Goal: Find specific page/section: Find specific page/section

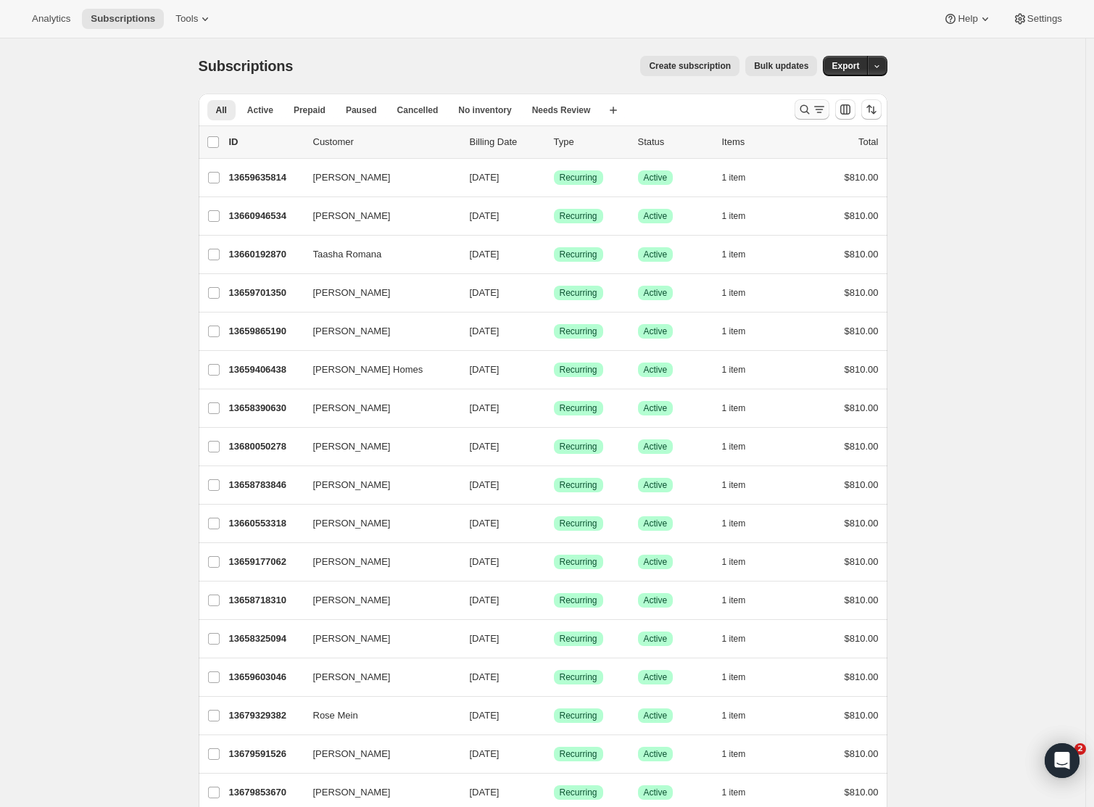
drag, startPoint x: 0, startPoint y: 0, endPoint x: 809, endPoint y: 112, distance: 817.1
click at [809, 112] on icon "Search and filter results" at bounding box center [805, 109] width 15 height 15
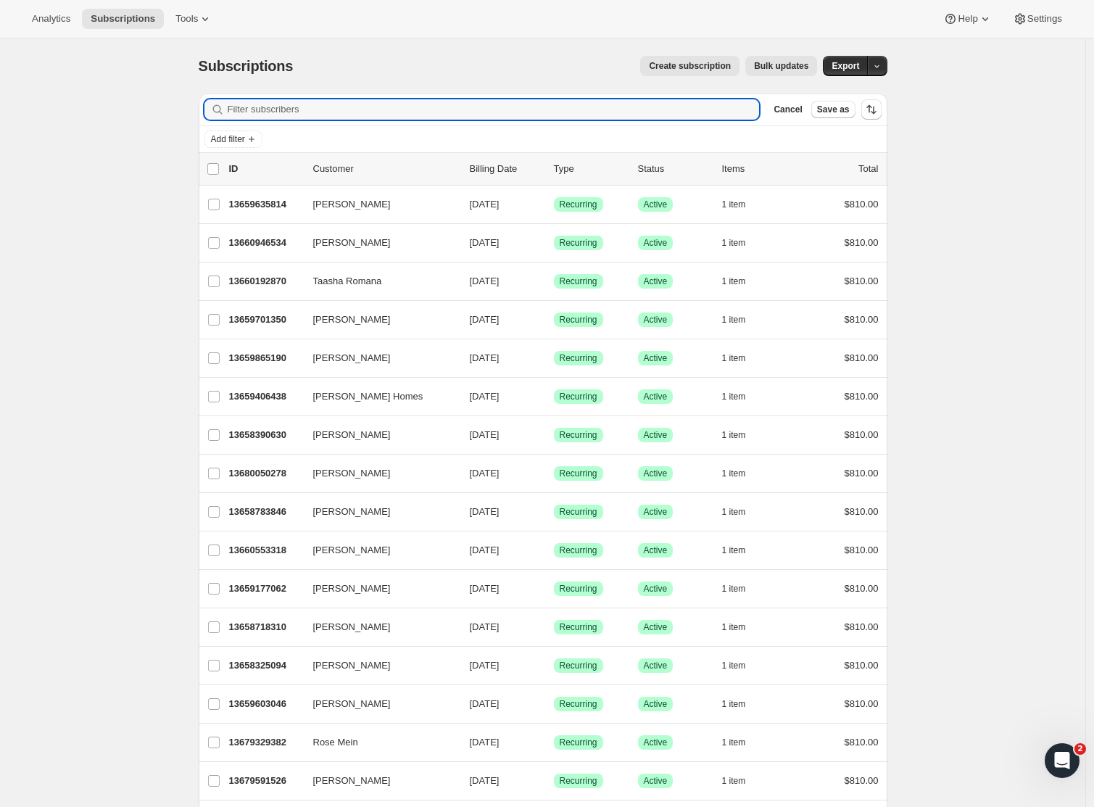
click at [272, 141] on div "Add filter" at bounding box center [543, 139] width 677 height 17
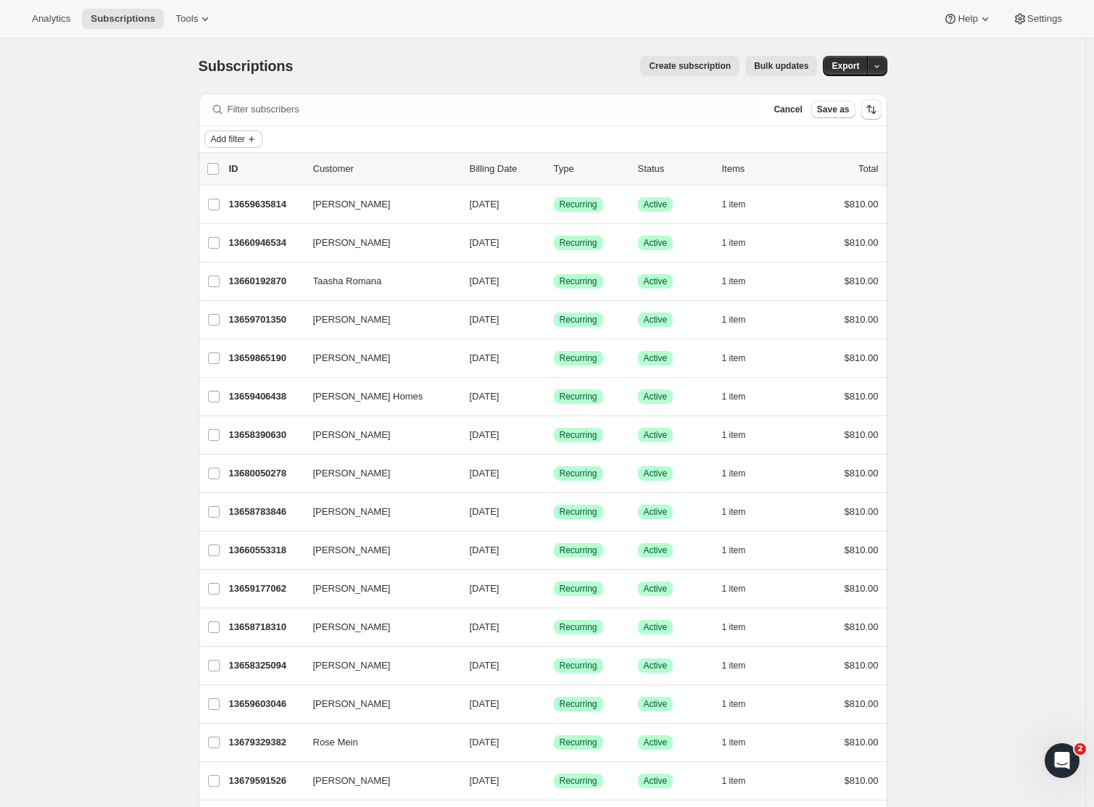
click at [245, 139] on span "Add filter" at bounding box center [228, 139] width 34 height 12
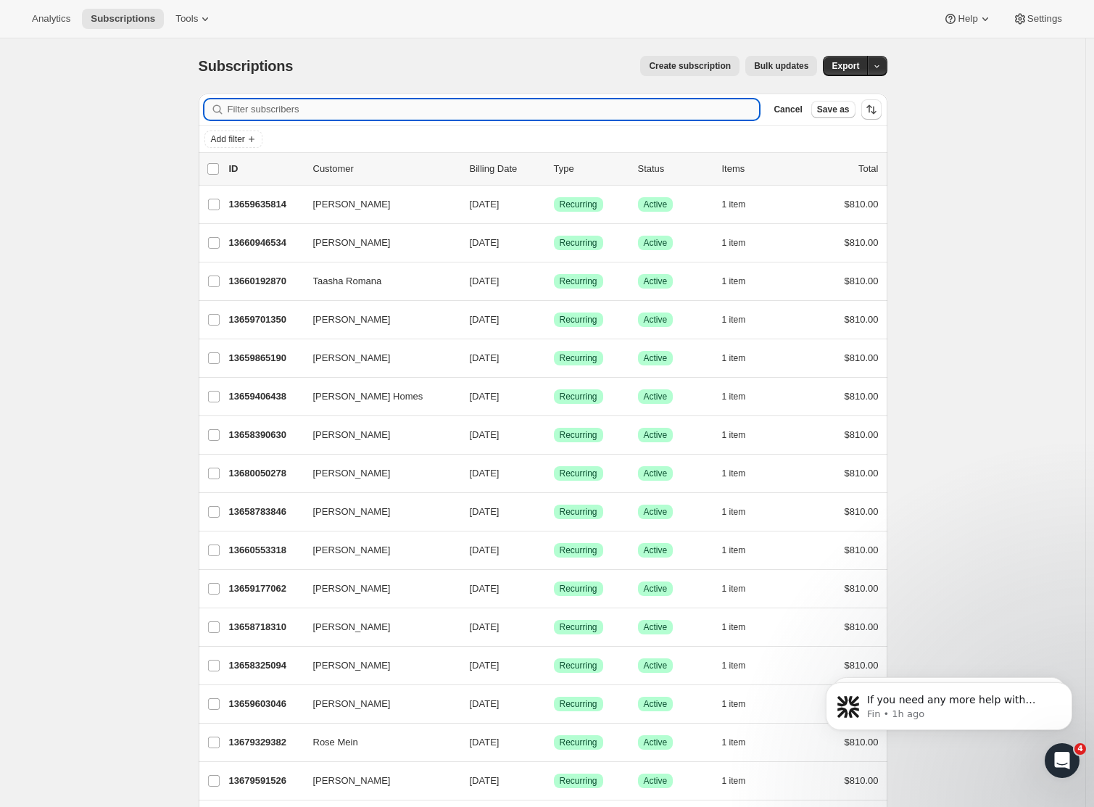
click at [235, 118] on input "Filter subscribers" at bounding box center [494, 109] width 532 height 20
paste input "[PERSON_NAME]"
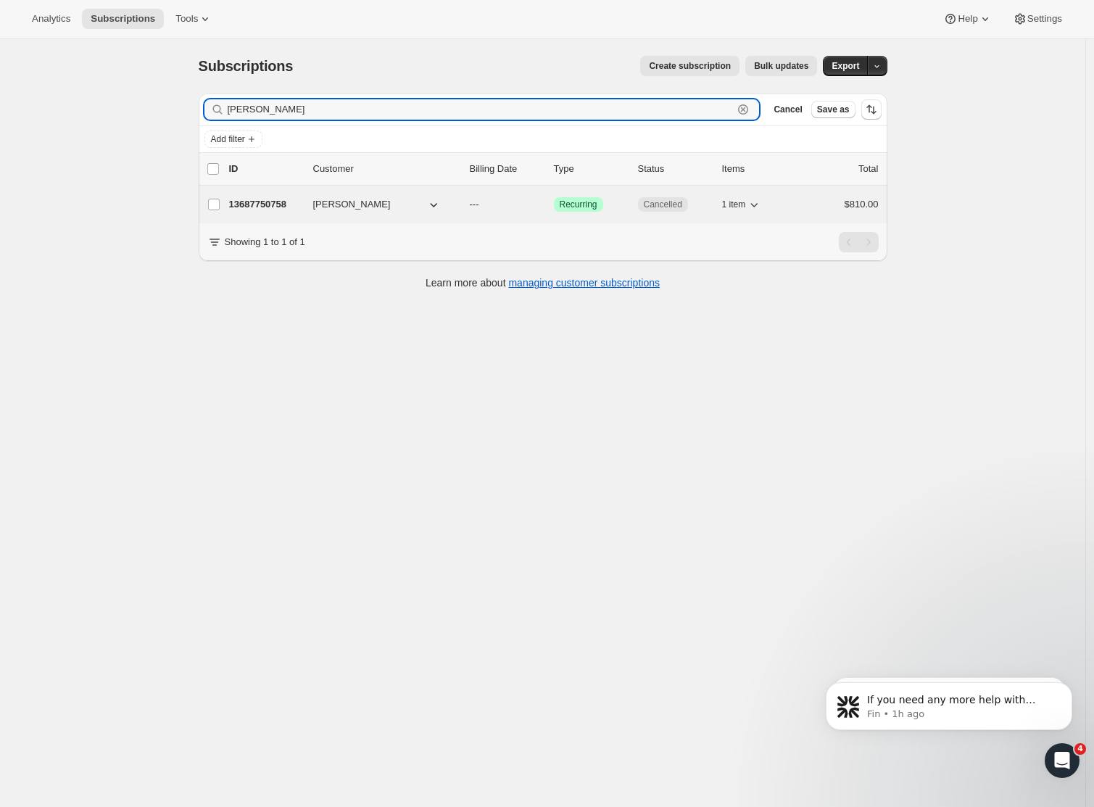
type input "[PERSON_NAME]"
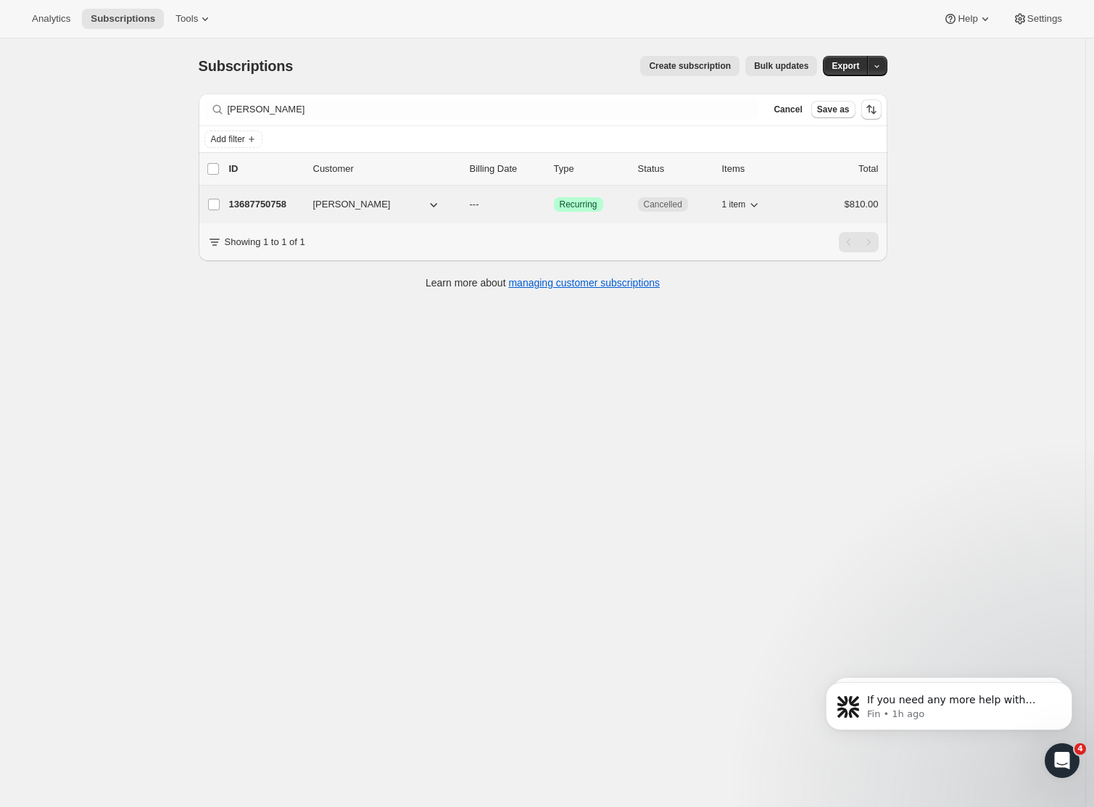
click at [280, 200] on p "13687750758" at bounding box center [265, 204] width 73 height 15
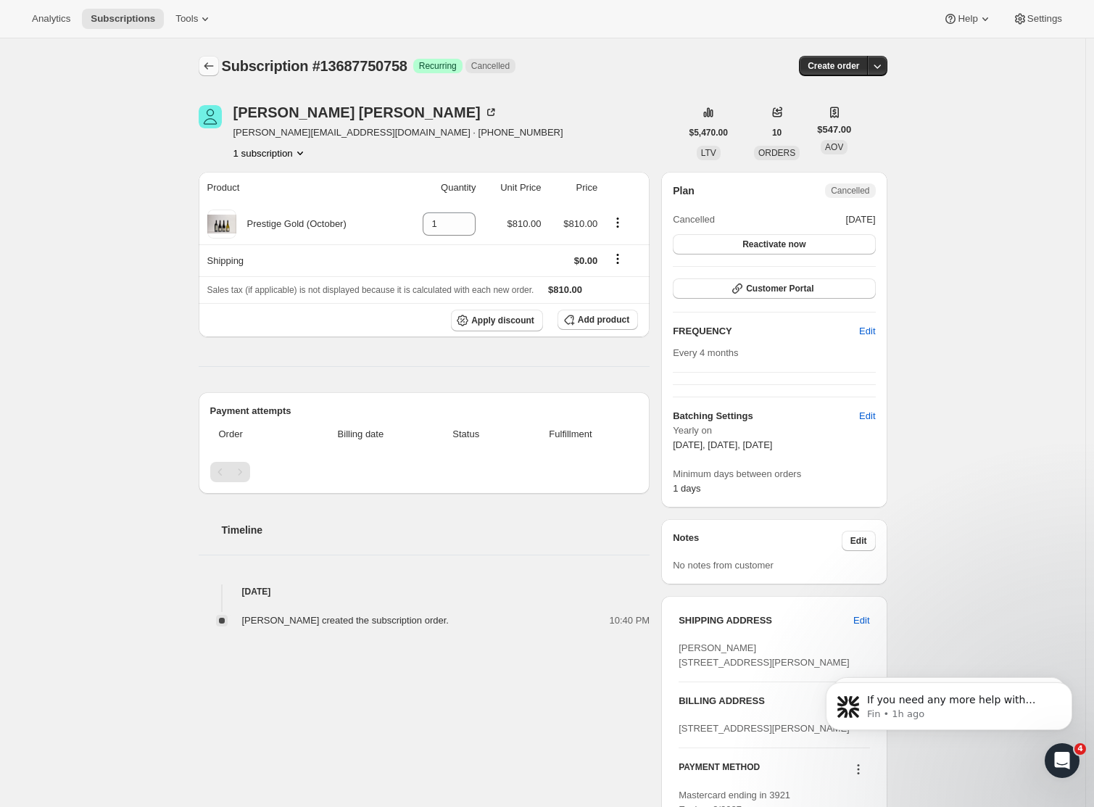
click at [211, 63] on icon "Subscriptions" at bounding box center [209, 66] width 15 height 15
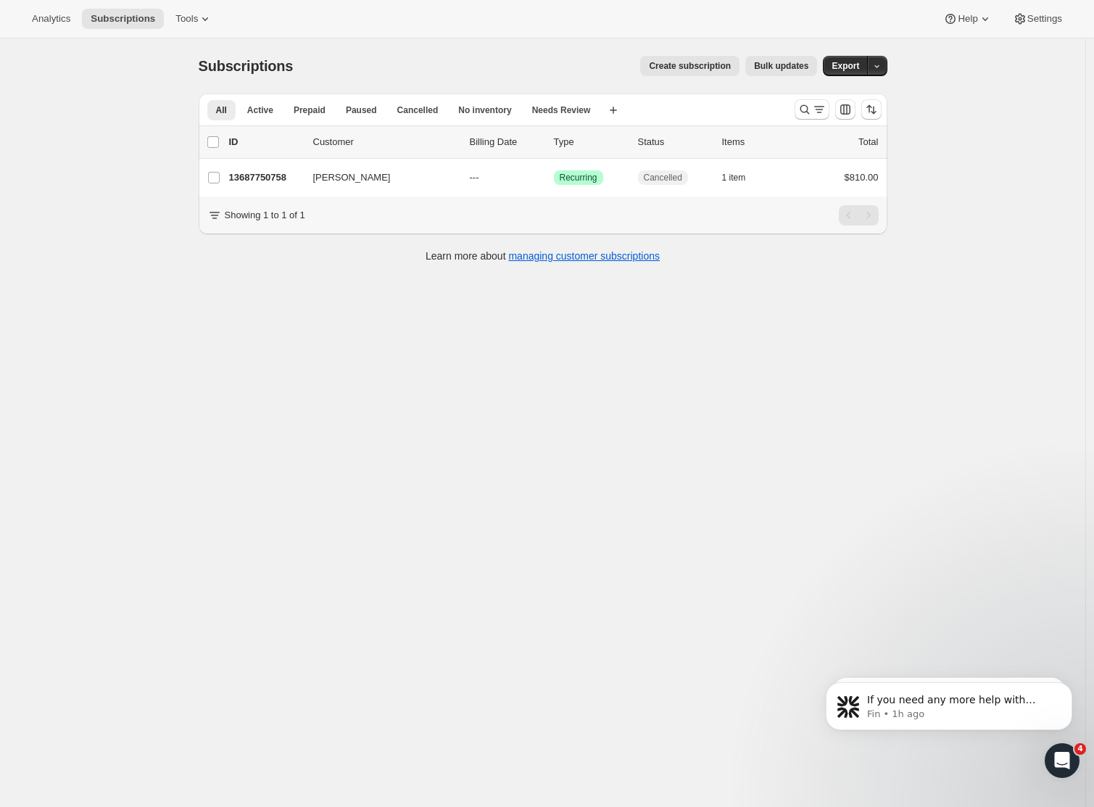
click at [794, 111] on div at bounding box center [838, 109] width 99 height 29
click at [804, 110] on icon "Search and filter results" at bounding box center [805, 109] width 15 height 15
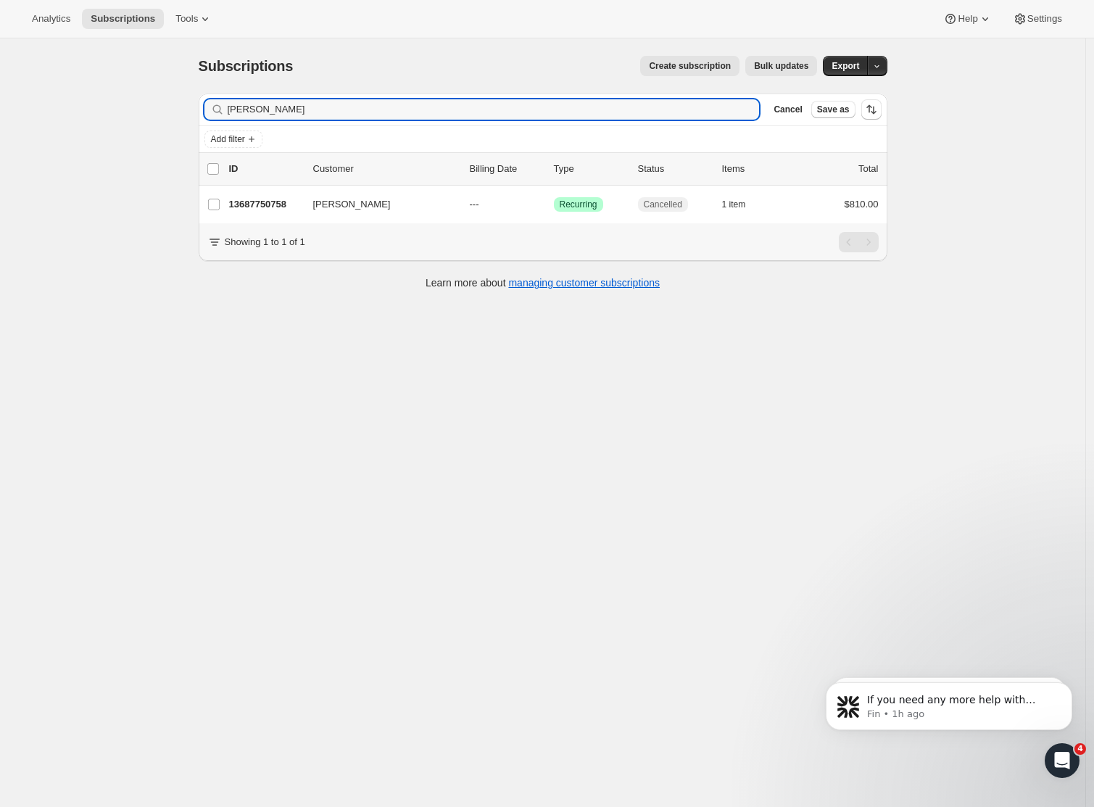
drag, startPoint x: 312, startPoint y: 107, endPoint x: 190, endPoint y: 100, distance: 122.1
click at [191, 100] on div "Filter subscribers [PERSON_NAME] Clear Cancel Save as Add filter 0 selected Upd…" at bounding box center [537, 193] width 701 height 223
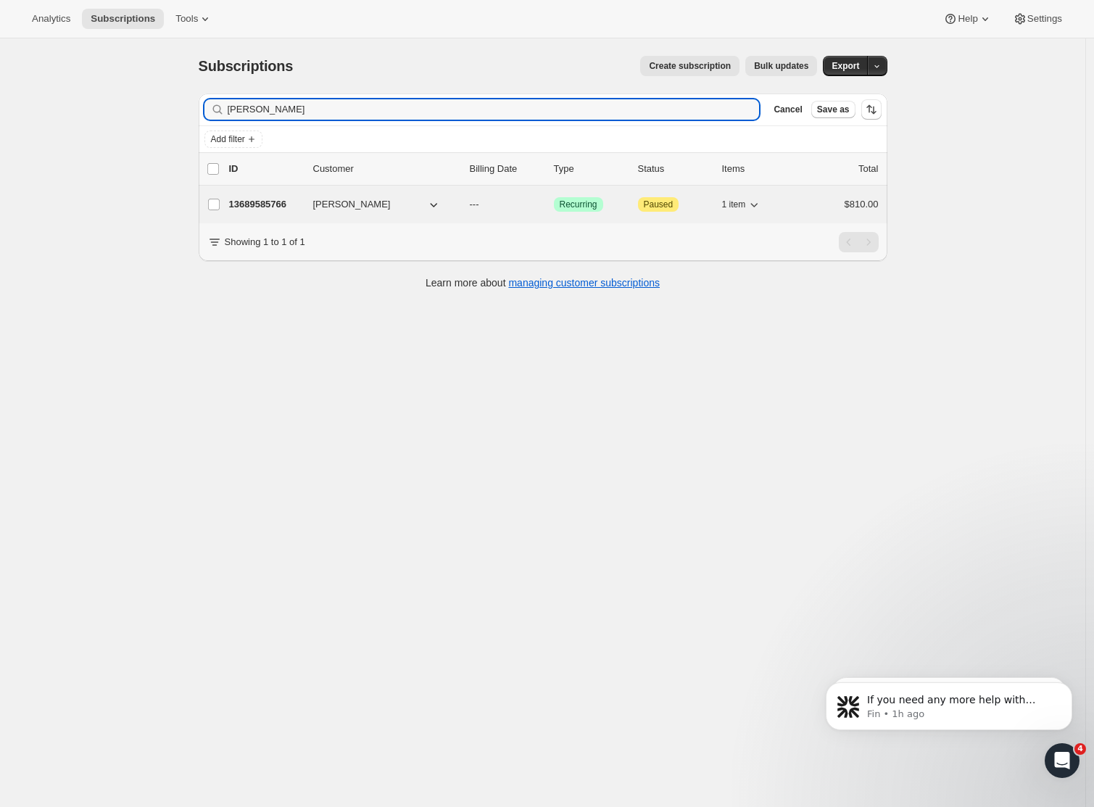
type input "[PERSON_NAME]"
drag, startPoint x: 345, startPoint y: 205, endPoint x: 304, endPoint y: 202, distance: 41.5
click at [345, 206] on span "[PERSON_NAME]" at bounding box center [352, 204] width 78 height 15
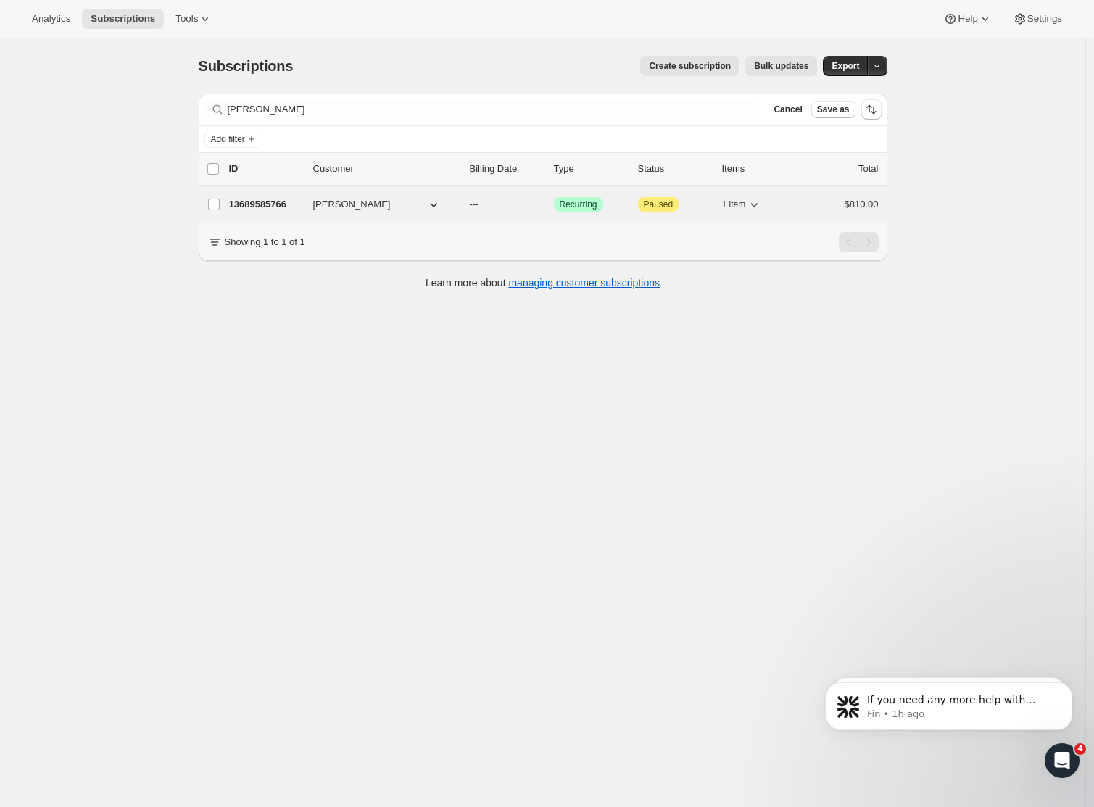
click at [386, 202] on span "[PERSON_NAME]" at bounding box center [352, 204] width 78 height 15
click at [282, 197] on p "13689585766" at bounding box center [265, 204] width 73 height 15
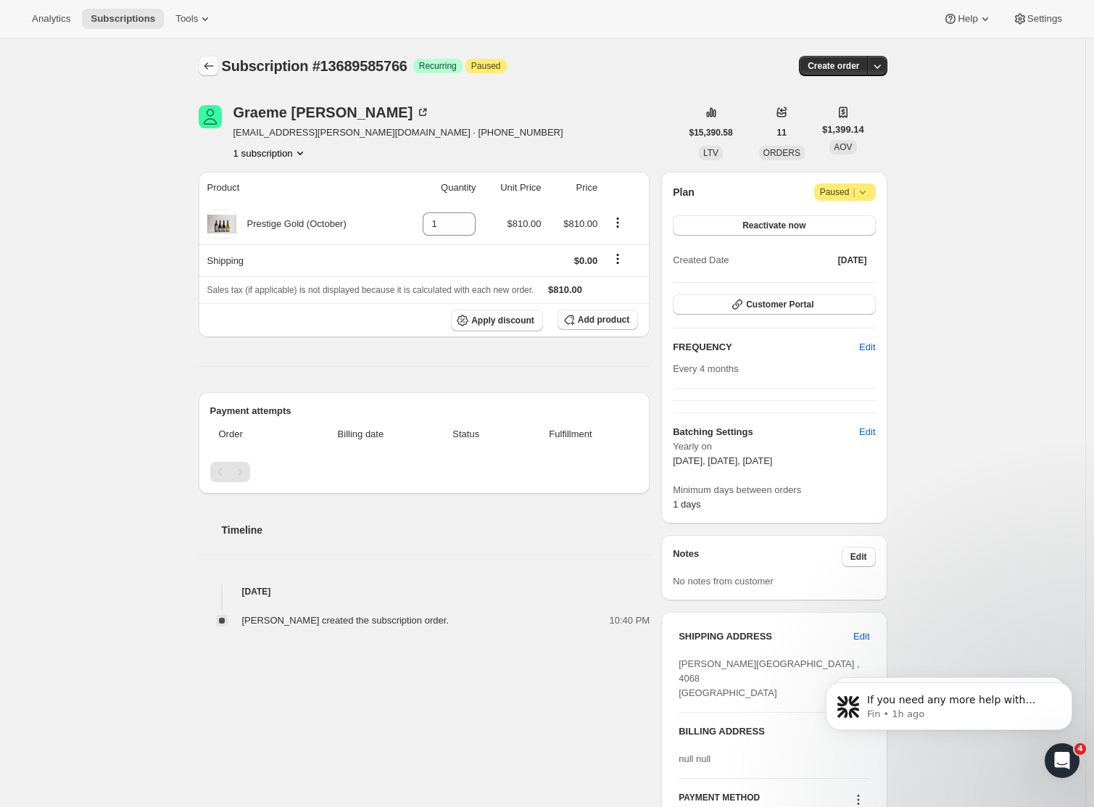
click at [216, 71] on icon "Subscriptions" at bounding box center [209, 66] width 15 height 15
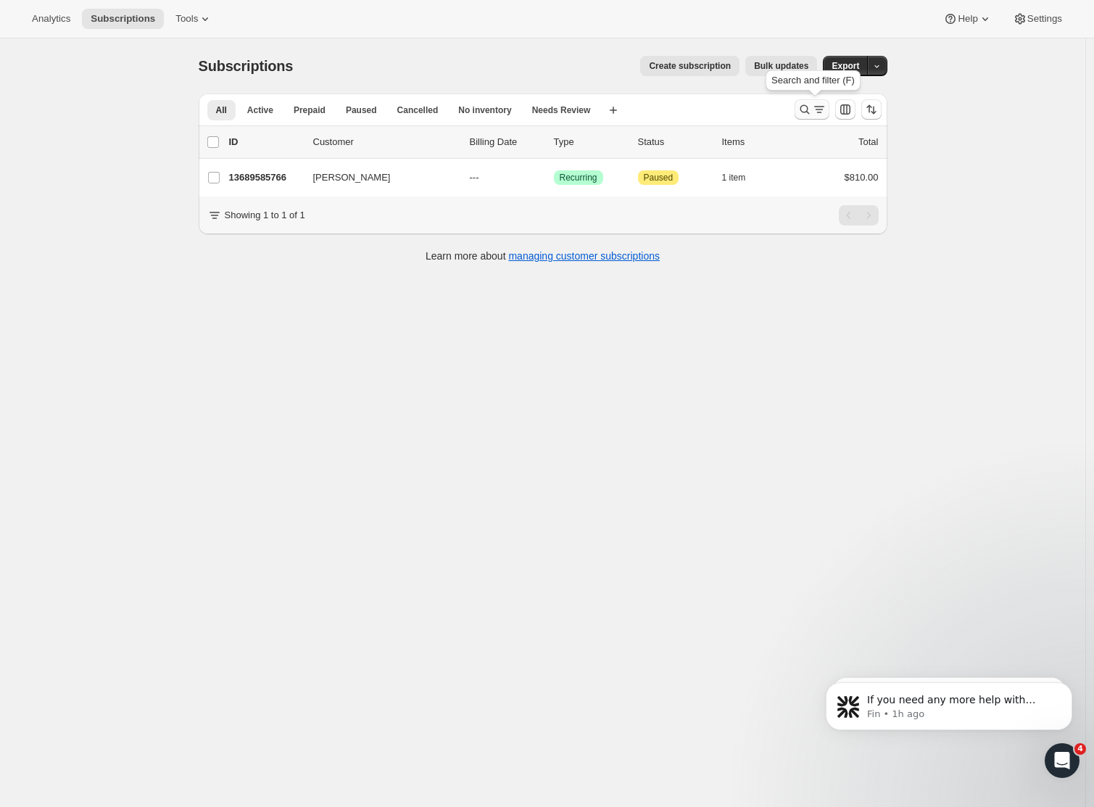
click at [812, 107] on icon "Search and filter results" at bounding box center [805, 109] width 15 height 15
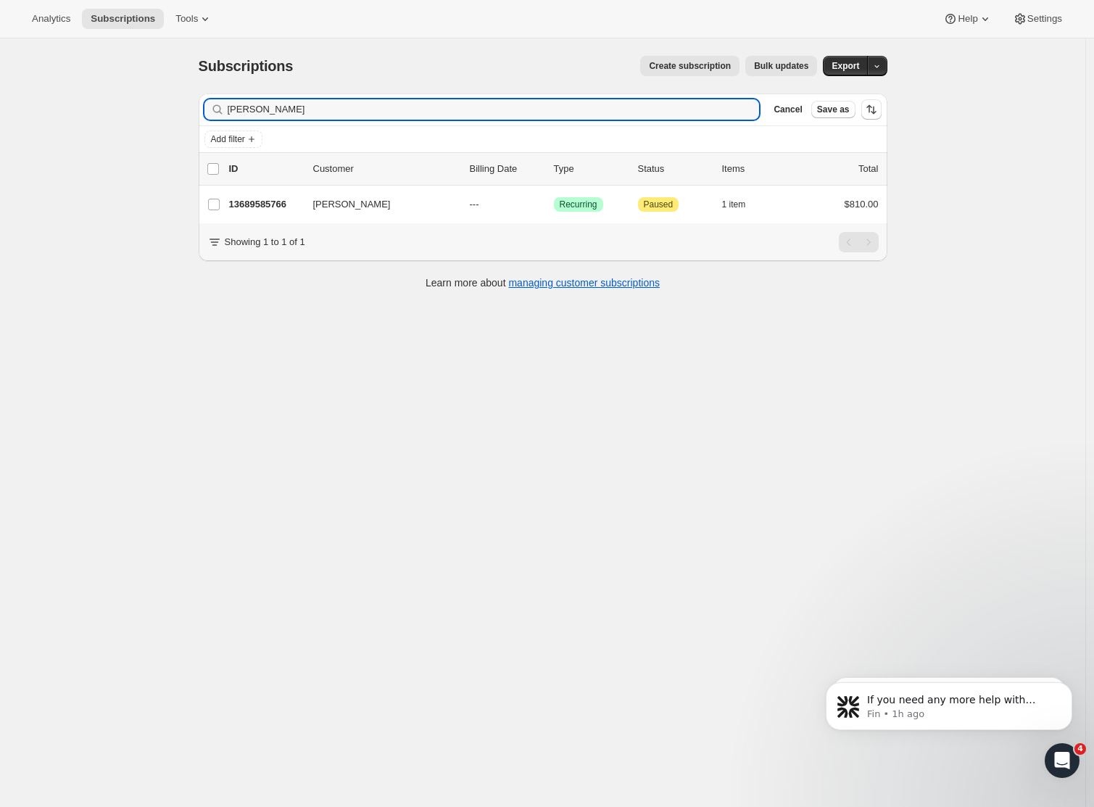
drag, startPoint x: 305, startPoint y: 110, endPoint x: 191, endPoint y: 106, distance: 113.9
click at [191, 106] on div "Filter subscribers [PERSON_NAME] Clear Cancel Save as Add filter 0 selected Upd…" at bounding box center [537, 193] width 701 height 223
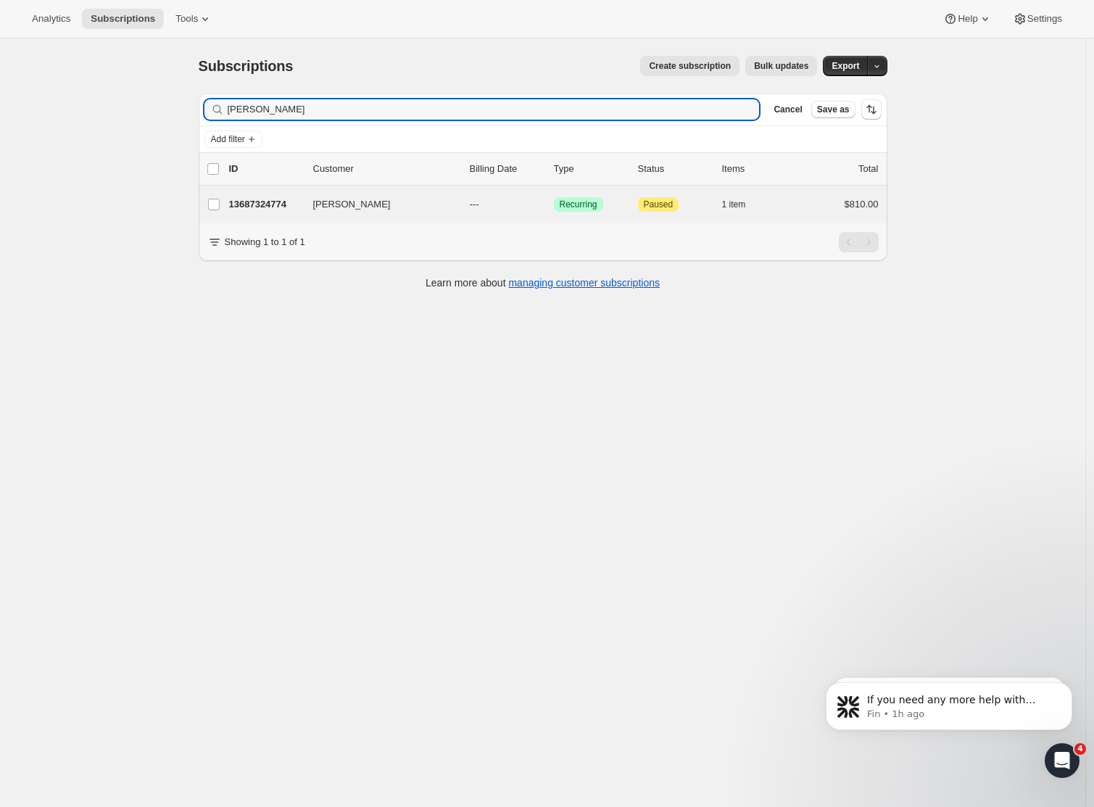
type input "[PERSON_NAME]"
click at [261, 194] on div "[PERSON_NAME] 13687324774 [PERSON_NAME] --- Success Recurring Attention Paused …" at bounding box center [543, 205] width 689 height 38
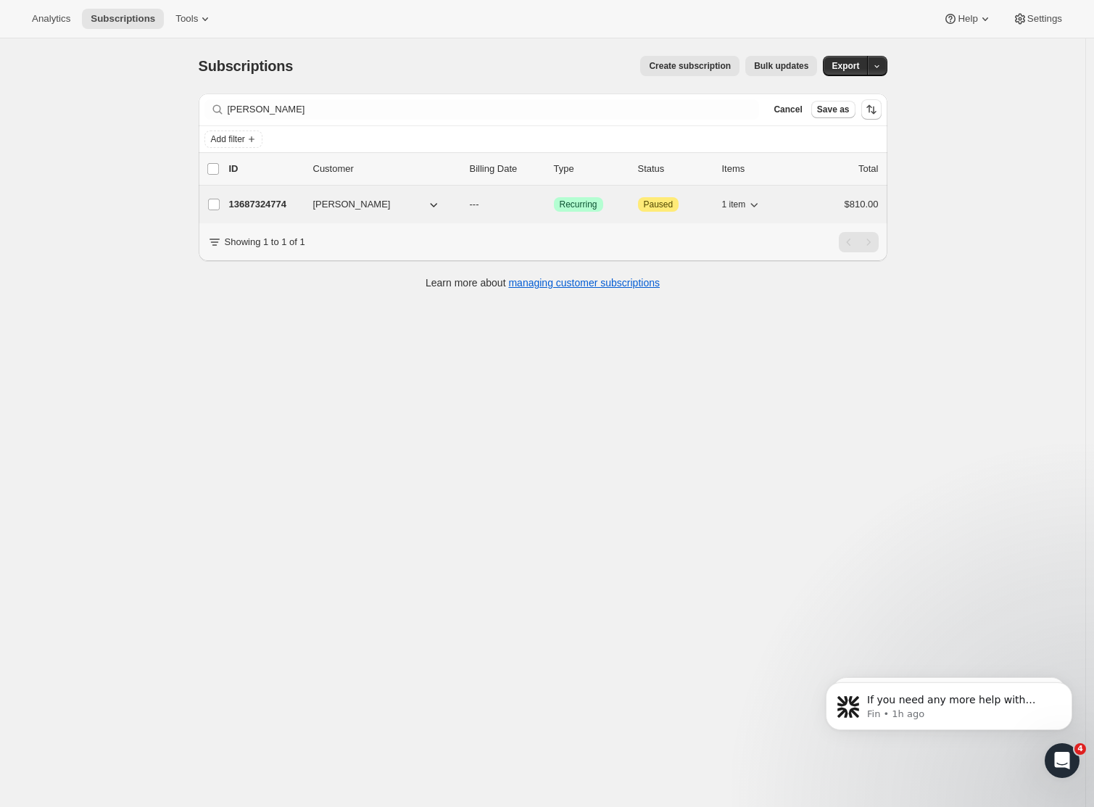
click at [261, 199] on p "13687324774" at bounding box center [265, 204] width 73 height 15
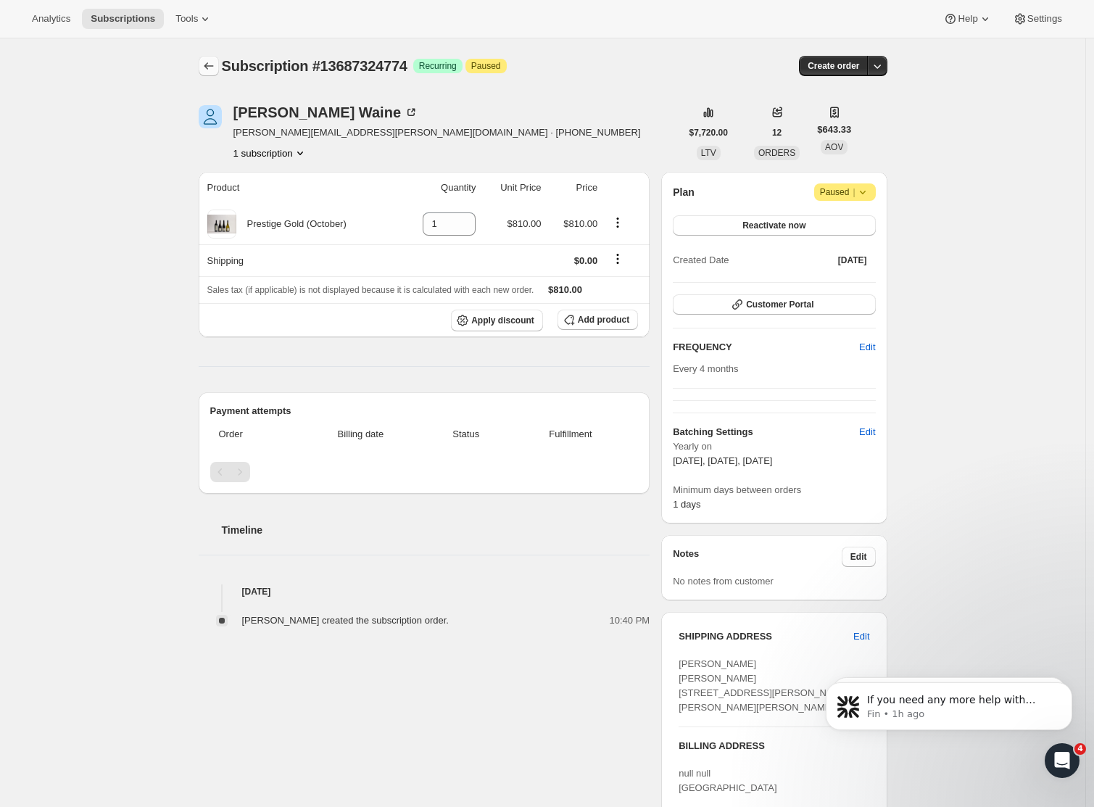
click at [214, 69] on icon "Subscriptions" at bounding box center [209, 66] width 15 height 15
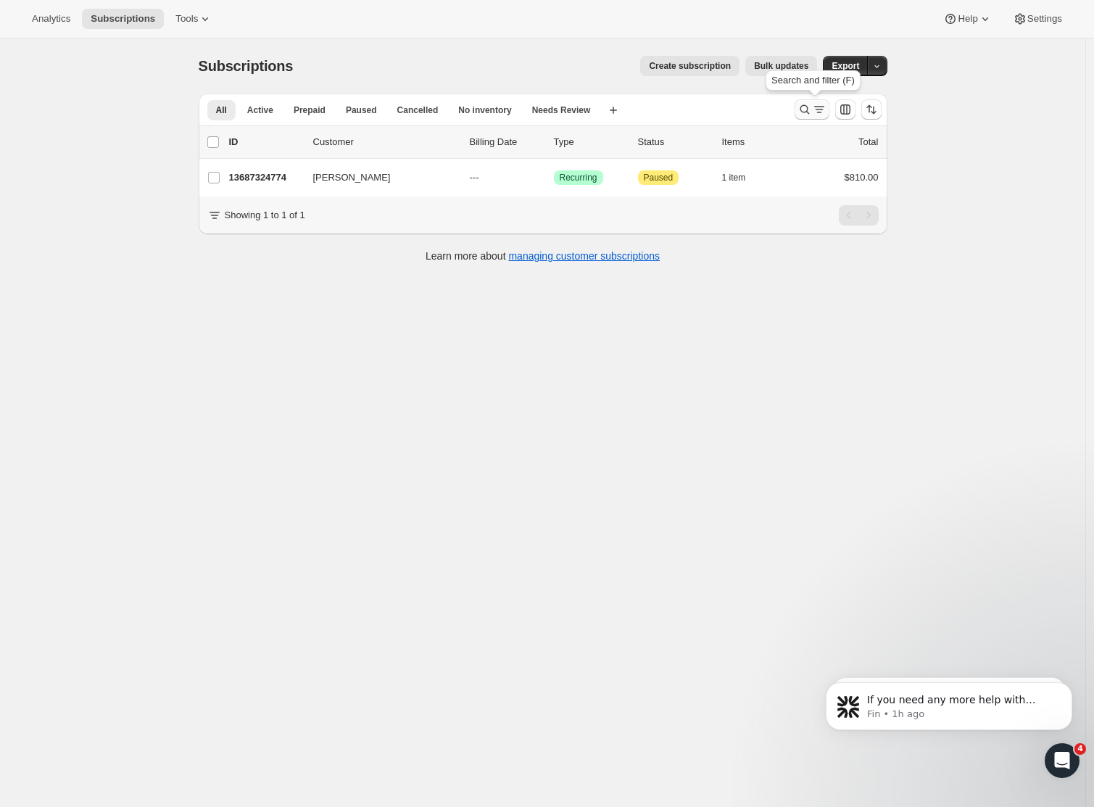
click at [804, 109] on icon "Search and filter results" at bounding box center [805, 109] width 15 height 15
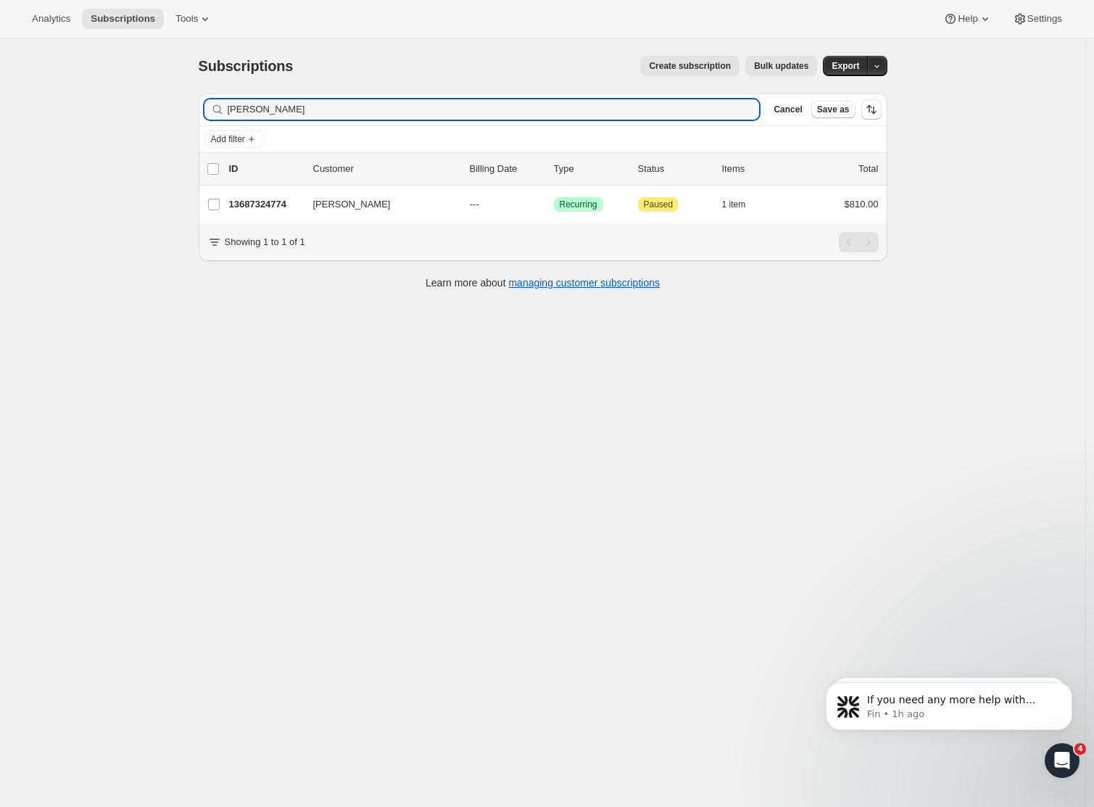
drag, startPoint x: 323, startPoint y: 109, endPoint x: 165, endPoint y: 108, distance: 158.1
click at [166, 107] on div "Subscriptions. This page is ready Subscriptions Create subscription Bulk update…" at bounding box center [543, 441] width 1086 height 807
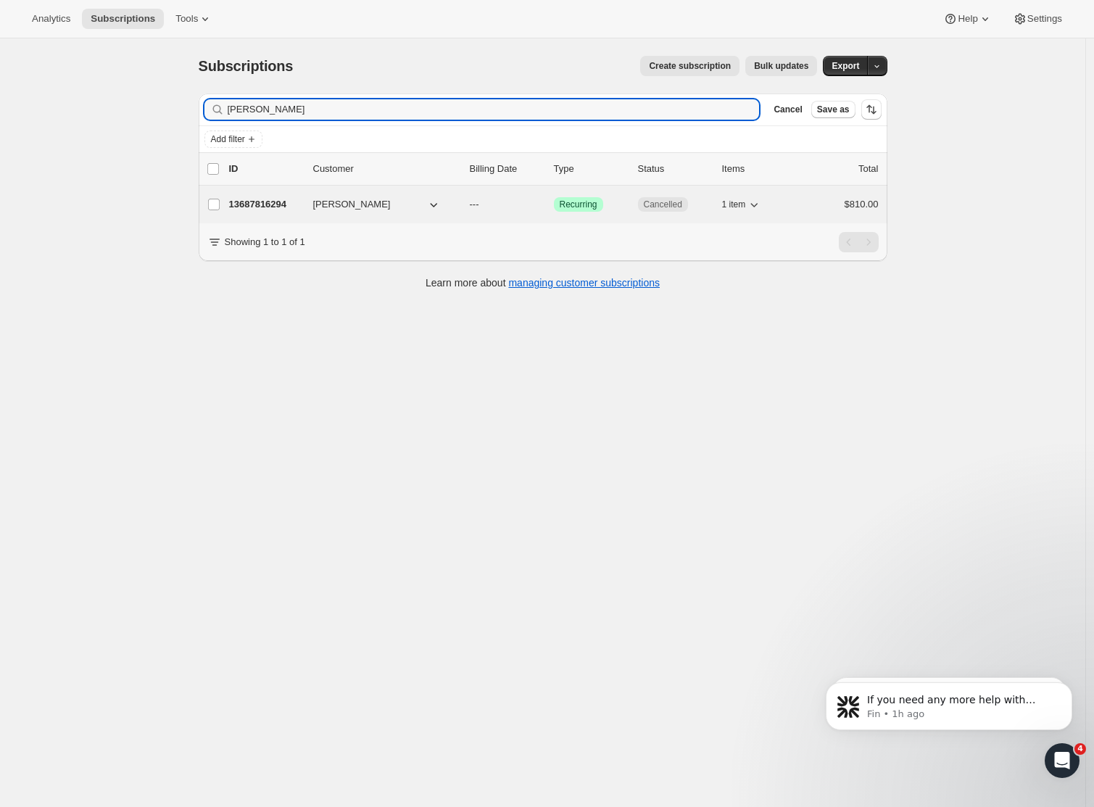
type input "[PERSON_NAME]"
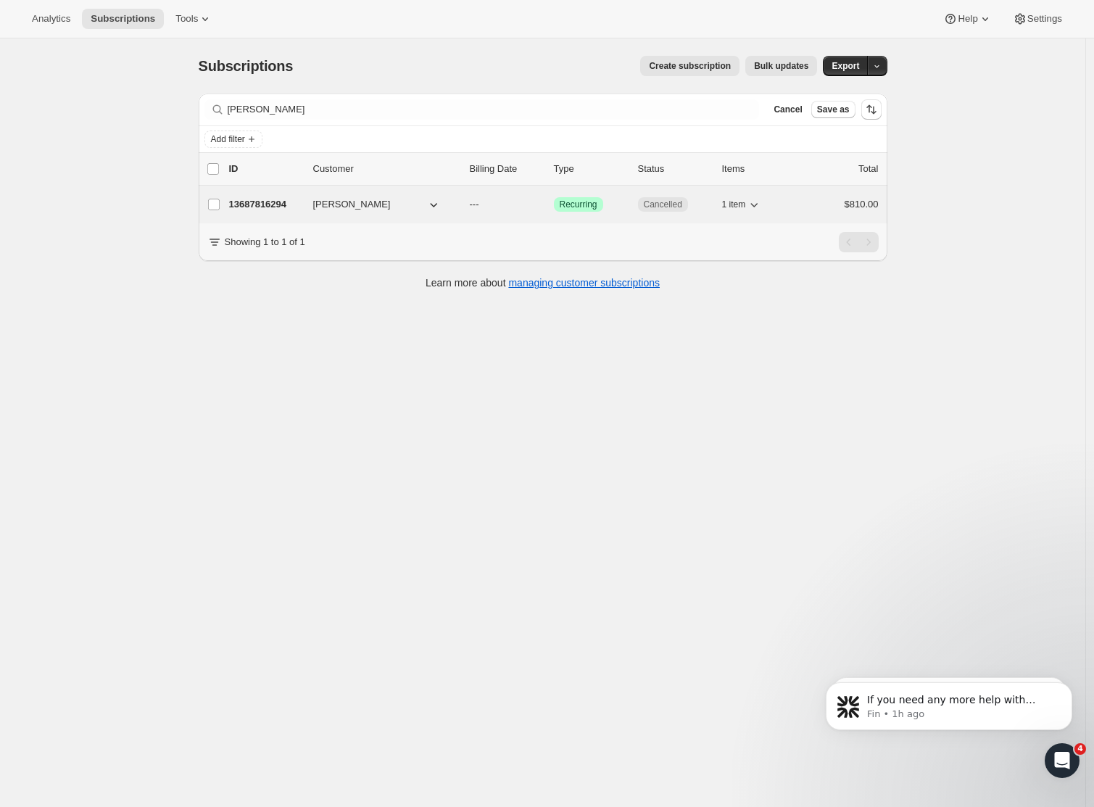
click at [310, 206] on div "13687816294 [PERSON_NAME] --- Success Recurring Cancelled 1 item $810.00" at bounding box center [554, 204] width 650 height 20
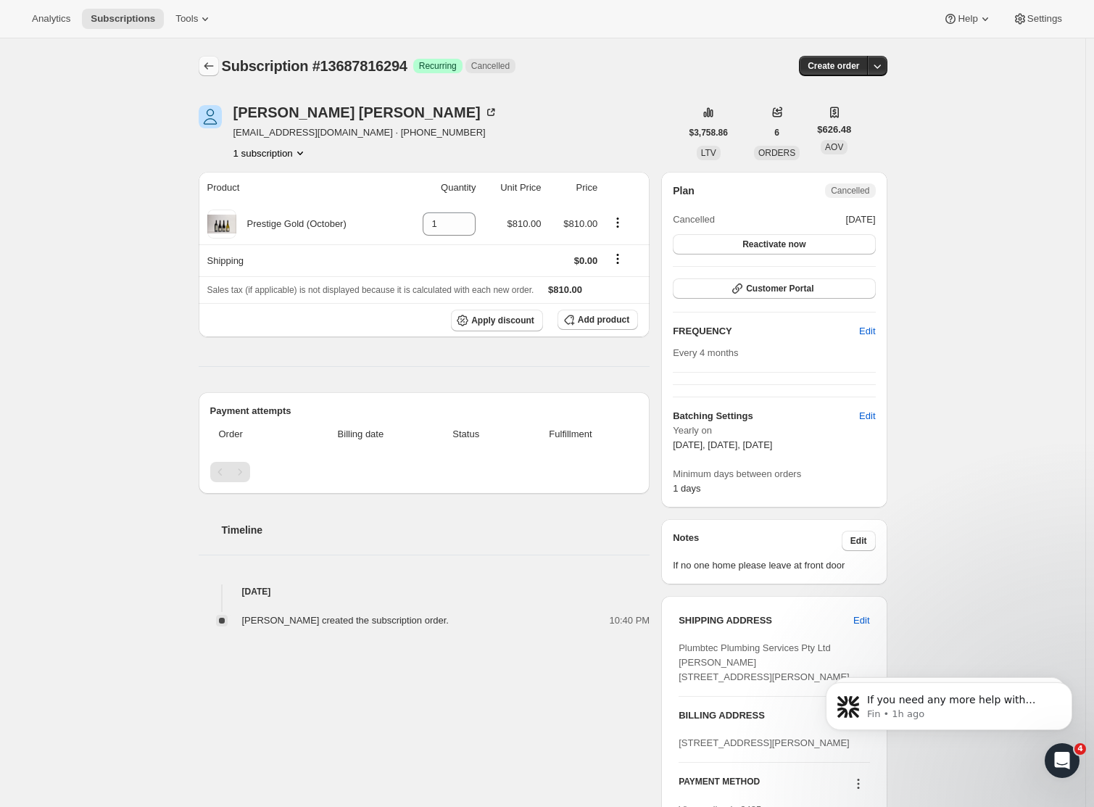
click at [212, 61] on icon "Subscriptions" at bounding box center [209, 66] width 15 height 15
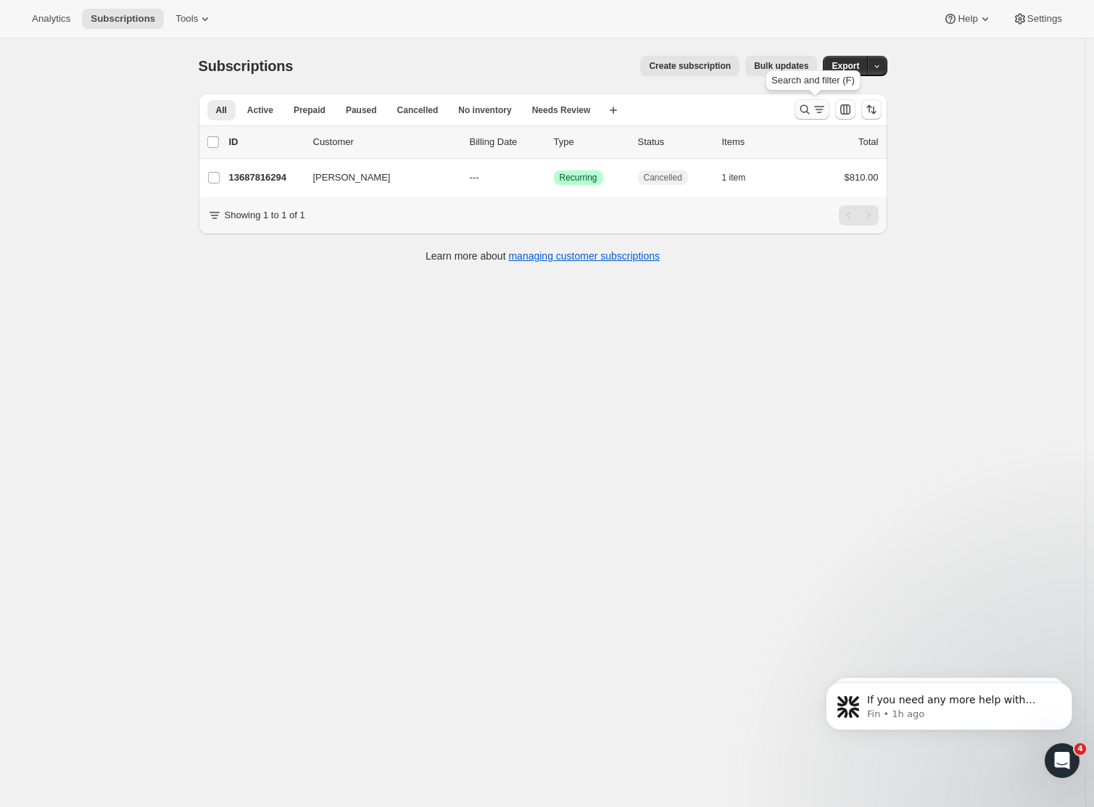
click at [816, 101] on button "Search and filter results" at bounding box center [812, 109] width 35 height 20
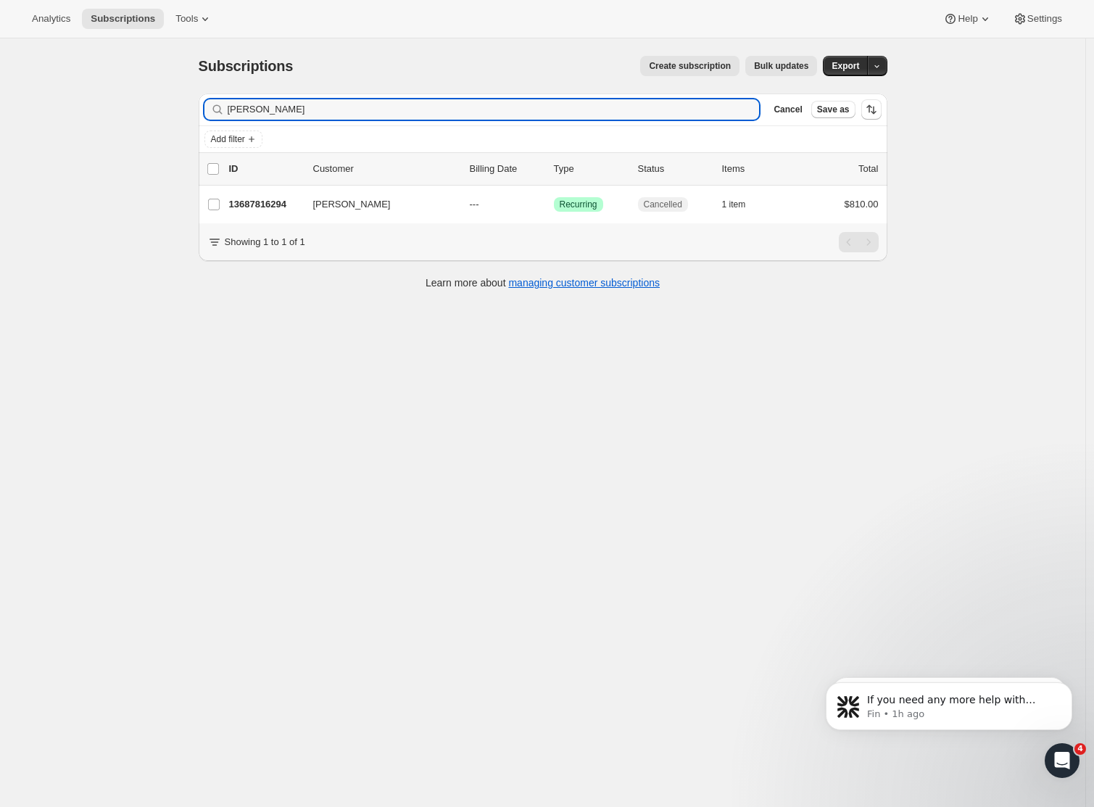
drag, startPoint x: 306, startPoint y: 109, endPoint x: 172, endPoint y: 105, distance: 134.2
click at [172, 105] on div "Subscriptions. This page is ready Subscriptions Create subscription Bulk update…" at bounding box center [543, 441] width 1086 height 807
drag, startPoint x: 302, startPoint y: 103, endPoint x: 202, endPoint y: 107, distance: 100.2
click at [202, 107] on div "Filter subscribers [PERSON_NAME] Clear Cancel Save as" at bounding box center [543, 110] width 689 height 32
paste input "[PERSON_NAME]"
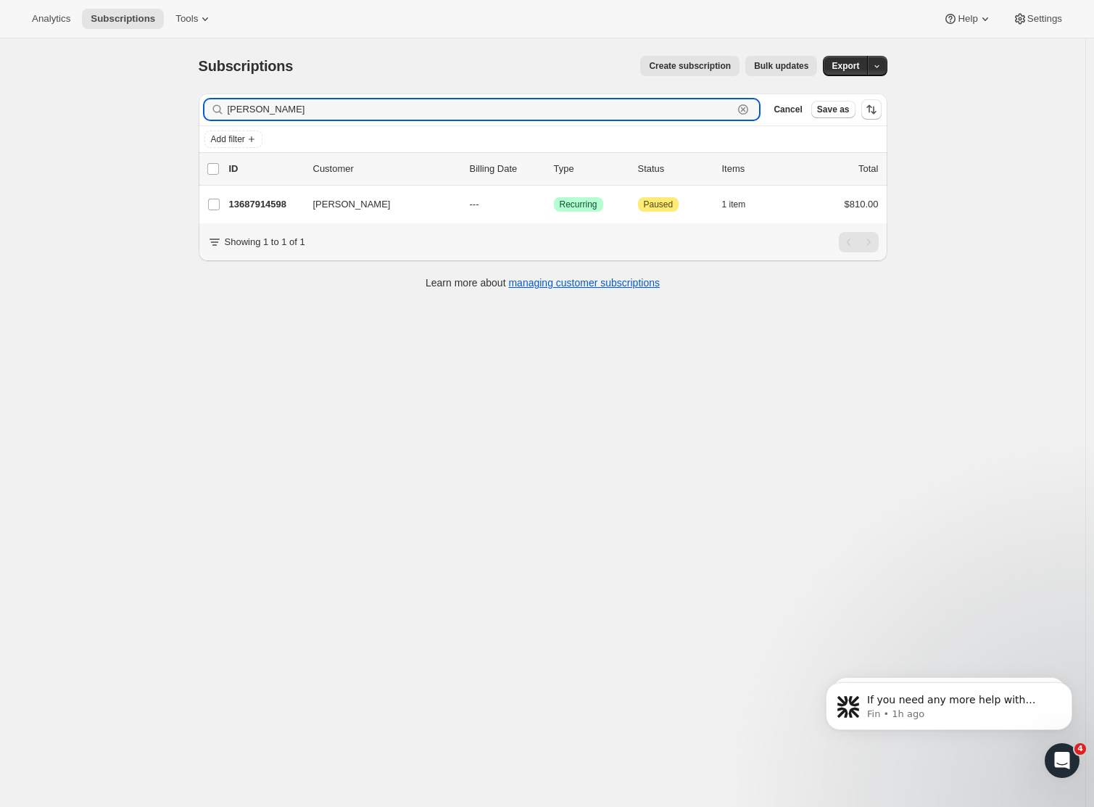
drag, startPoint x: 302, startPoint y: 113, endPoint x: 172, endPoint y: 115, distance: 130.6
click at [172, 115] on div "Subscriptions. This page is ready Subscriptions Create subscription Bulk update…" at bounding box center [543, 441] width 1086 height 807
paste input "[PERSON_NAME]"
drag, startPoint x: 313, startPoint y: 108, endPoint x: 149, endPoint y: 95, distance: 164.4
click at [149, 95] on div "Subscriptions. This page is ready Subscriptions Create subscription Bulk update…" at bounding box center [543, 441] width 1086 height 807
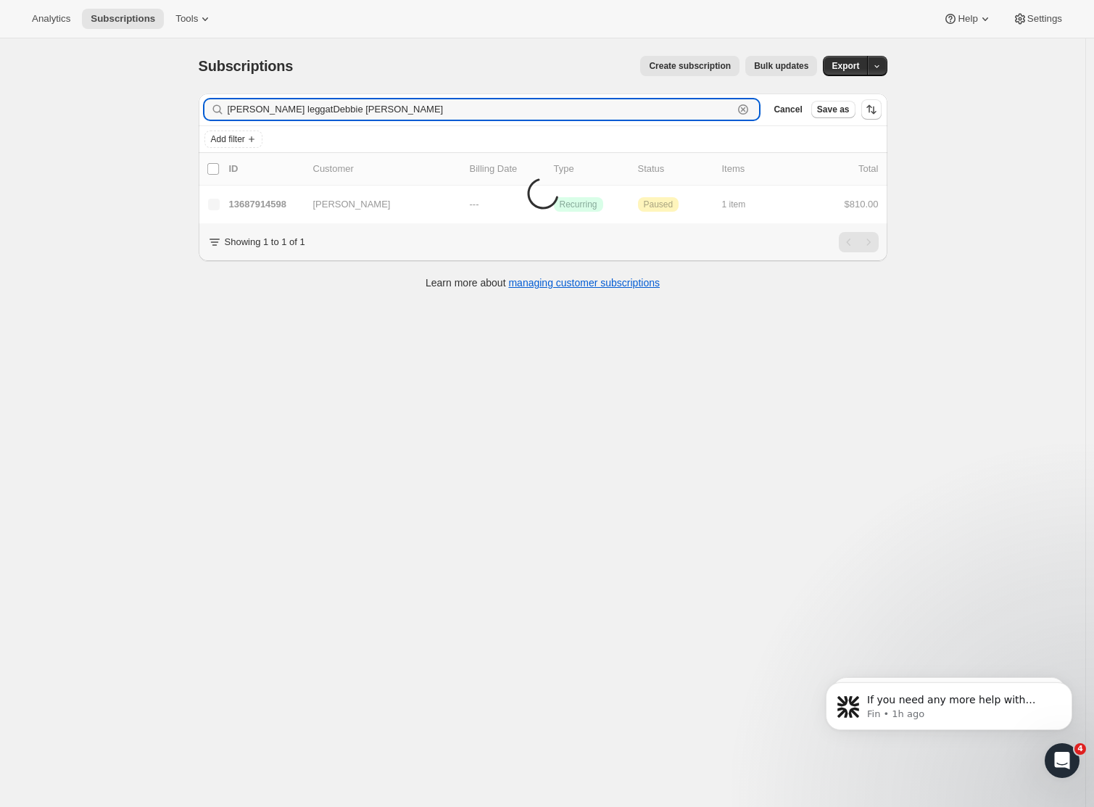
paste input "text"
drag, startPoint x: 304, startPoint y: 117, endPoint x: 195, endPoint y: 107, distance: 109.3
click at [195, 107] on div "Filter subscribers [PERSON_NAME] Clear Cancel Save as Add filter 0 selected Upd…" at bounding box center [537, 193] width 701 height 223
paste input "[PERSON_NAME]"
drag, startPoint x: 296, startPoint y: 114, endPoint x: 226, endPoint y: 109, distance: 70.5
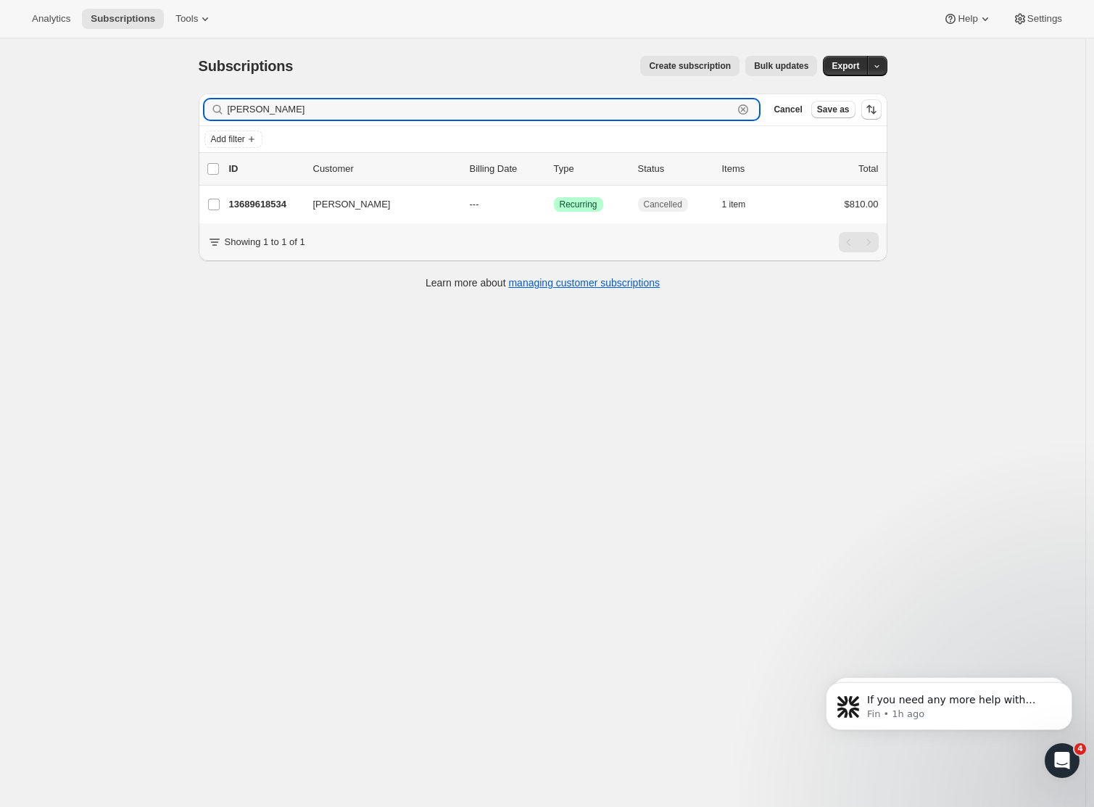
click at [228, 107] on div "[PERSON_NAME] Clear" at bounding box center [483, 109] width 556 height 20
paste input "[PERSON_NAME]"
drag, startPoint x: 301, startPoint y: 110, endPoint x: 220, endPoint y: 110, distance: 81.2
click at [220, 110] on div "[PERSON_NAME]" at bounding box center [483, 109] width 556 height 20
paste input "[PERSON_NAME]"
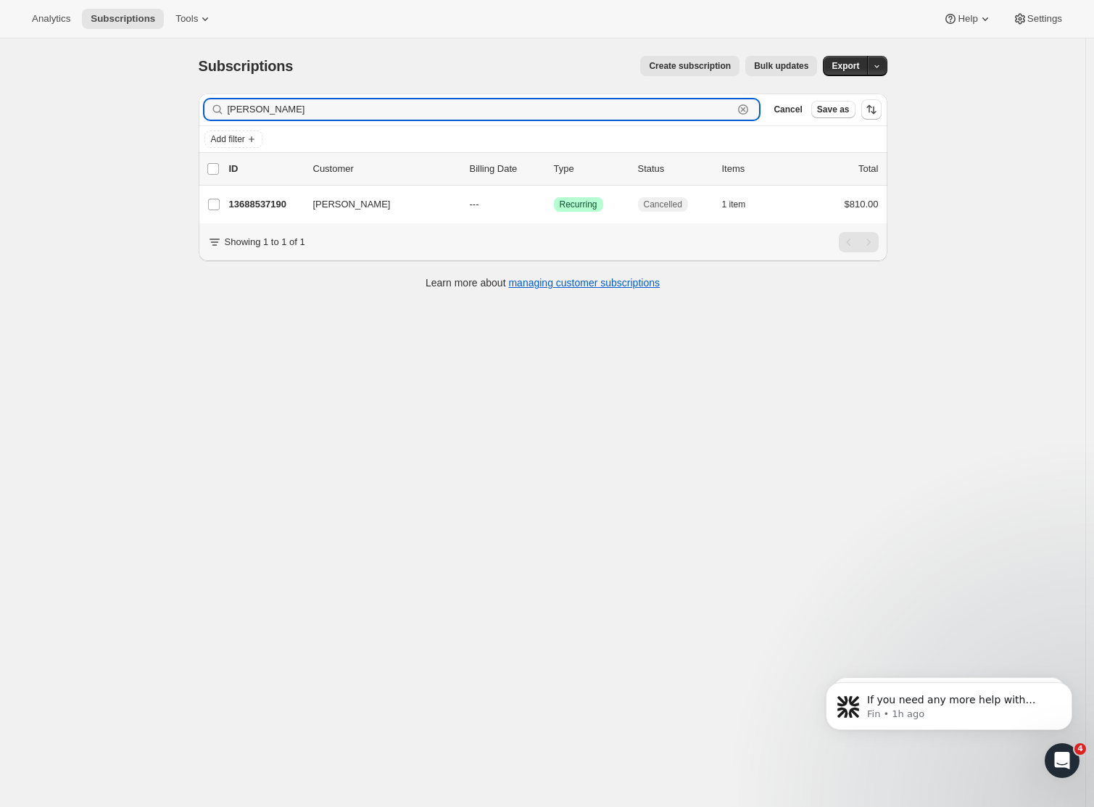
drag, startPoint x: 336, startPoint y: 107, endPoint x: 169, endPoint y: 115, distance: 167.0
click at [175, 115] on div "Subscriptions. This page is ready Subscriptions Create subscription Bulk update…" at bounding box center [543, 441] width 1086 height 807
paste input "[PERSON_NAME]"
drag, startPoint x: 350, startPoint y: 108, endPoint x: 326, endPoint y: 106, distance: 23.3
click at [244, 107] on input "[PERSON_NAME] [PERSON_NAME]" at bounding box center [481, 109] width 506 height 20
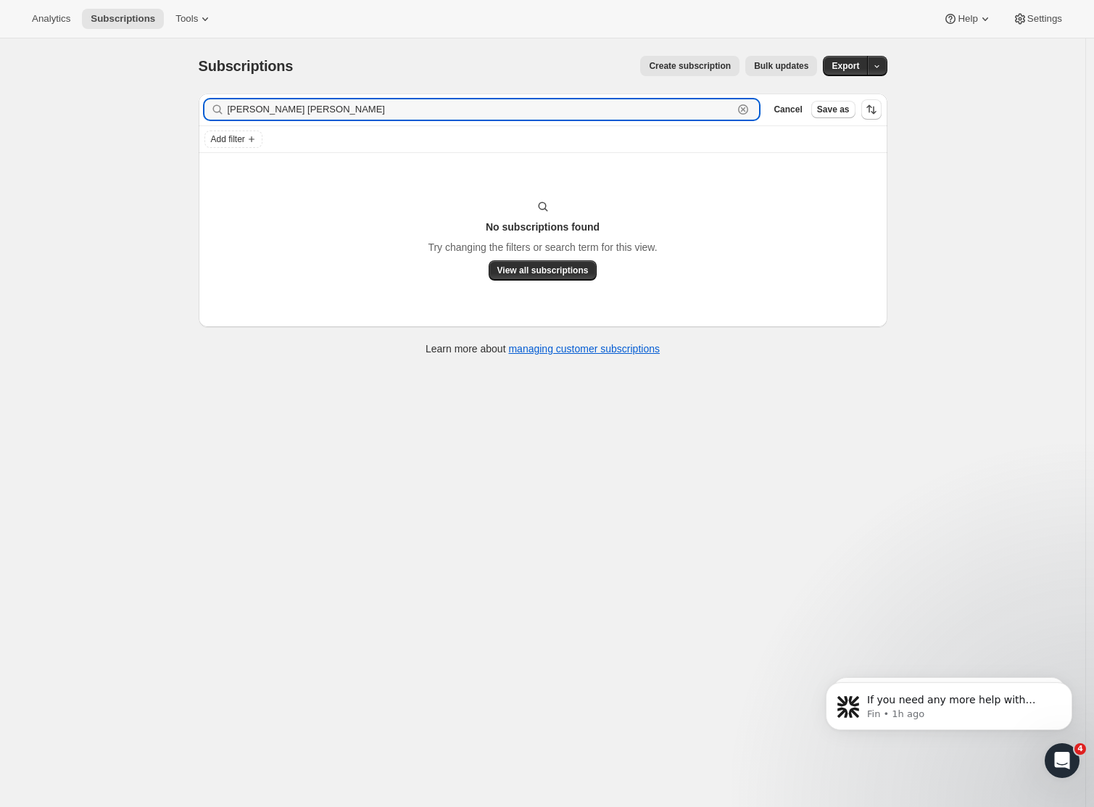
drag, startPoint x: 345, startPoint y: 109, endPoint x: 230, endPoint y: 104, distance: 115.4
click at [230, 104] on div "[PERSON_NAME] [PERSON_NAME] Clear" at bounding box center [483, 109] width 556 height 20
paste input "text"
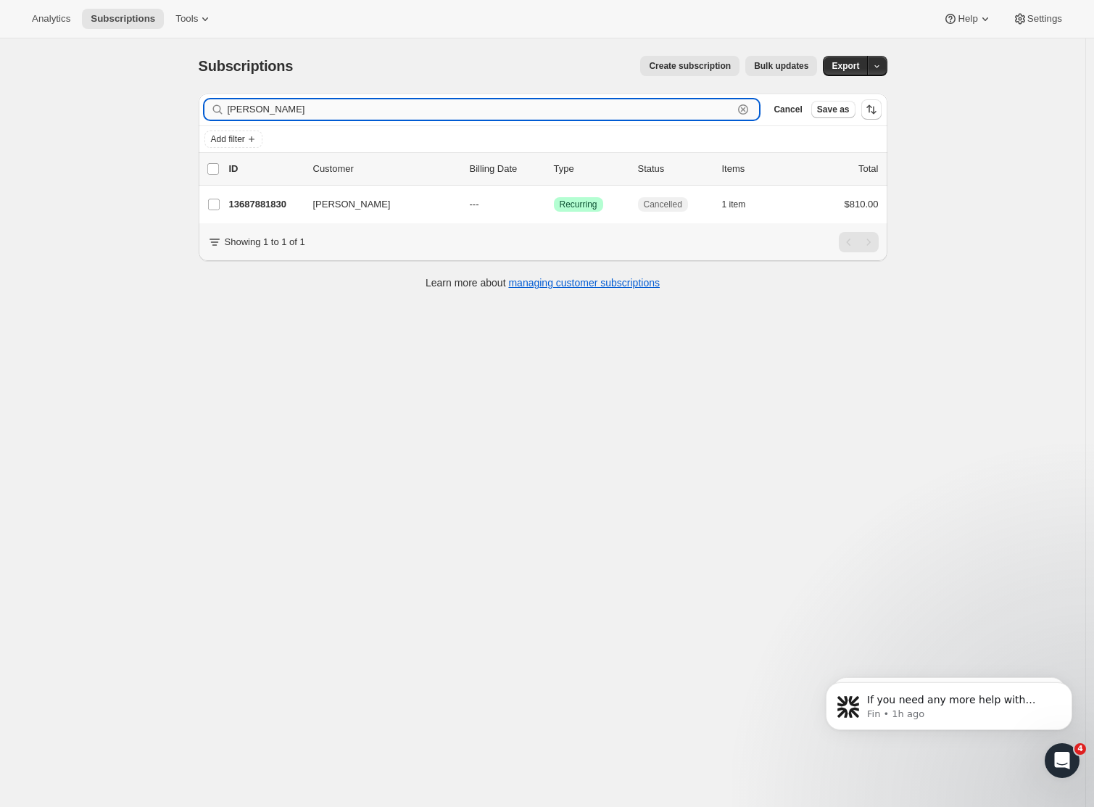
drag, startPoint x: 302, startPoint y: 111, endPoint x: 233, endPoint y: 107, distance: 69.0
click at [233, 107] on input "[PERSON_NAME]" at bounding box center [481, 109] width 506 height 20
paste input "[PERSON_NAME]"
drag, startPoint x: 342, startPoint y: 117, endPoint x: 204, endPoint y: 114, distance: 138.6
click at [204, 114] on div "Filter subscribers [PERSON_NAME] Clear Cancel Save as" at bounding box center [543, 110] width 689 height 32
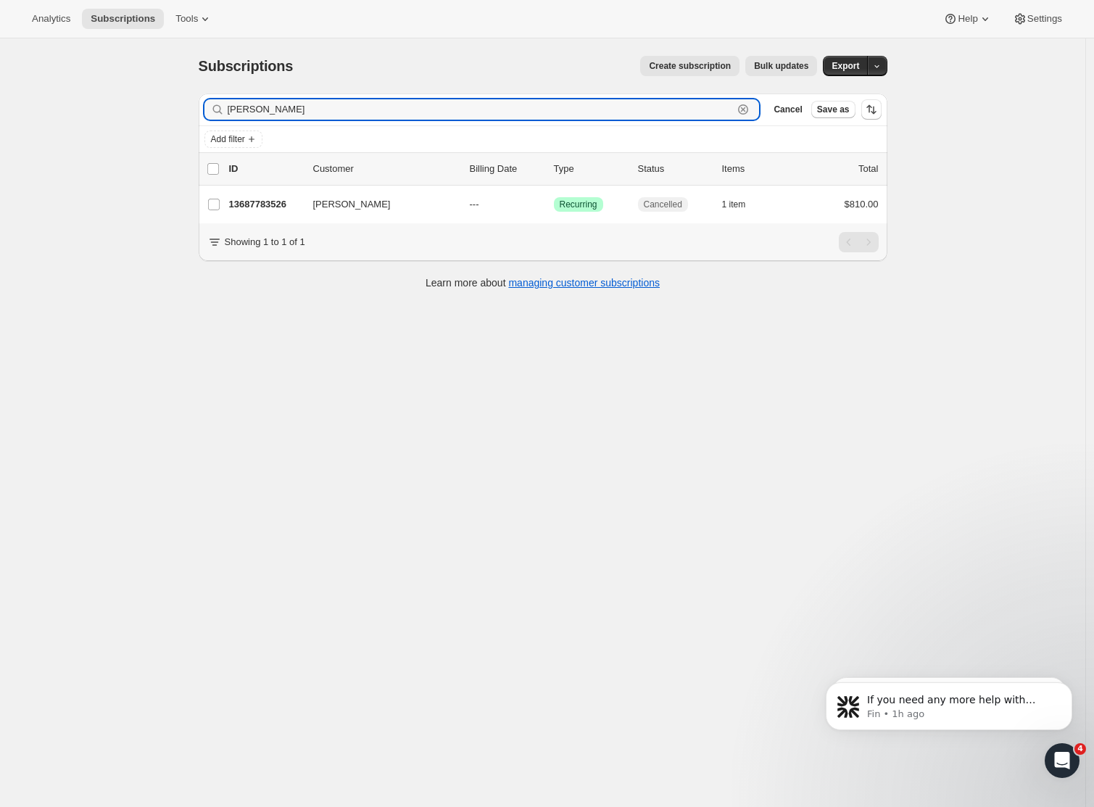
paste input "[PERSON_NAME]"
drag, startPoint x: 319, startPoint y: 114, endPoint x: 200, endPoint y: 110, distance: 119.0
click at [200, 110] on div "Filter subscribers [PERSON_NAME] Clear Cancel Save as Add filter 0 selected Upd…" at bounding box center [537, 193] width 701 height 223
paste input "[PERSON_NAME]"
drag, startPoint x: 313, startPoint y: 111, endPoint x: 213, endPoint y: 105, distance: 100.3
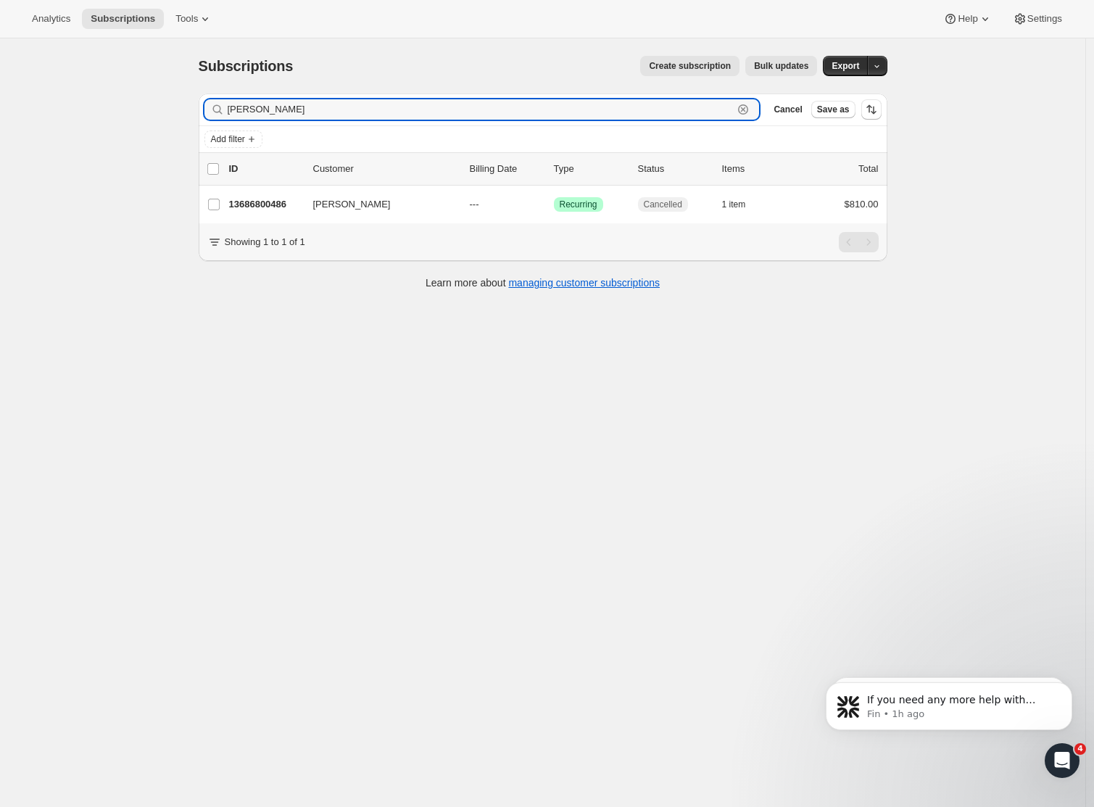
click at [213, 105] on div "[PERSON_NAME] Clear" at bounding box center [483, 109] width 556 height 20
paste input "[PERSON_NAME]"
drag, startPoint x: 305, startPoint y: 112, endPoint x: 178, endPoint y: 104, distance: 127.2
click at [178, 104] on div "Subscriptions. This page is ready Subscriptions Create subscription Bulk update…" at bounding box center [543, 441] width 1086 height 807
paste input "n [PERSON_NAME]"
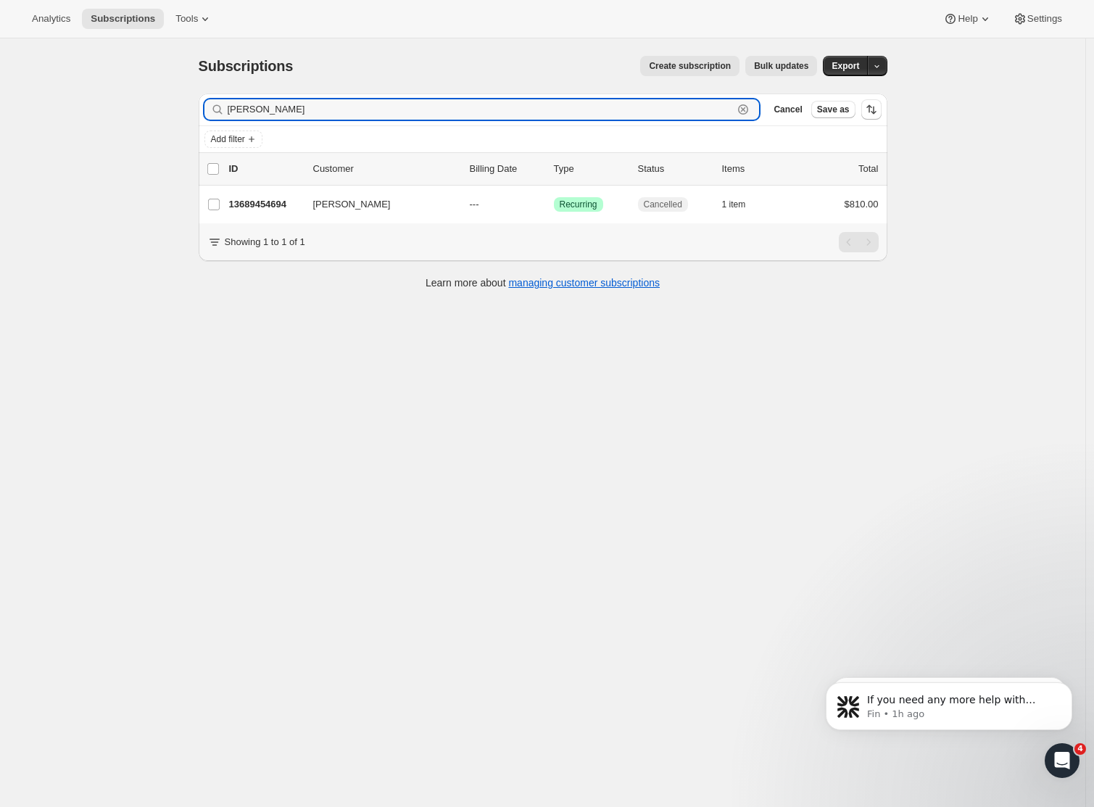
drag, startPoint x: 292, startPoint y: 108, endPoint x: 158, endPoint y: 104, distance: 133.5
click at [158, 104] on div "Subscriptions. This page is ready Subscriptions Create subscription Bulk update…" at bounding box center [543, 441] width 1086 height 807
paste input "[PERSON_NAME]"
drag, startPoint x: 301, startPoint y: 113, endPoint x: 172, endPoint y: 104, distance: 129.4
click at [176, 104] on div "Subscriptions. This page is ready Subscriptions Create subscription Bulk update…" at bounding box center [543, 441] width 1086 height 807
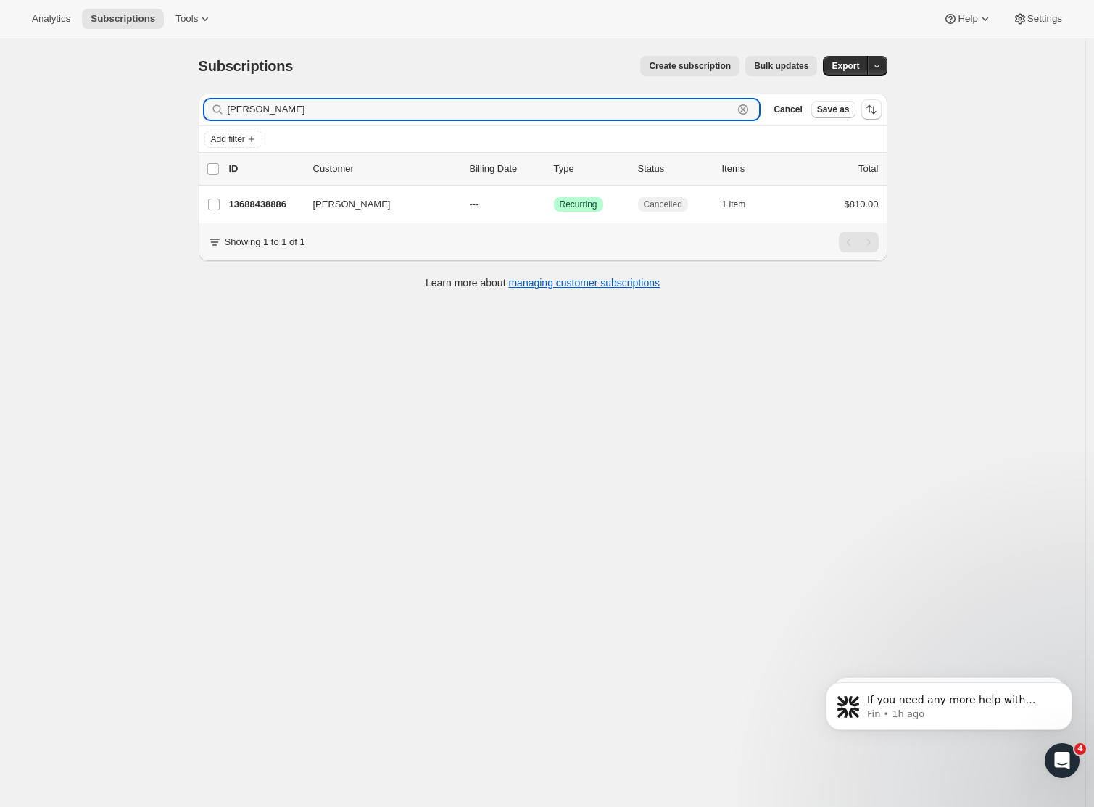
paste input "[PERSON_NAME]"
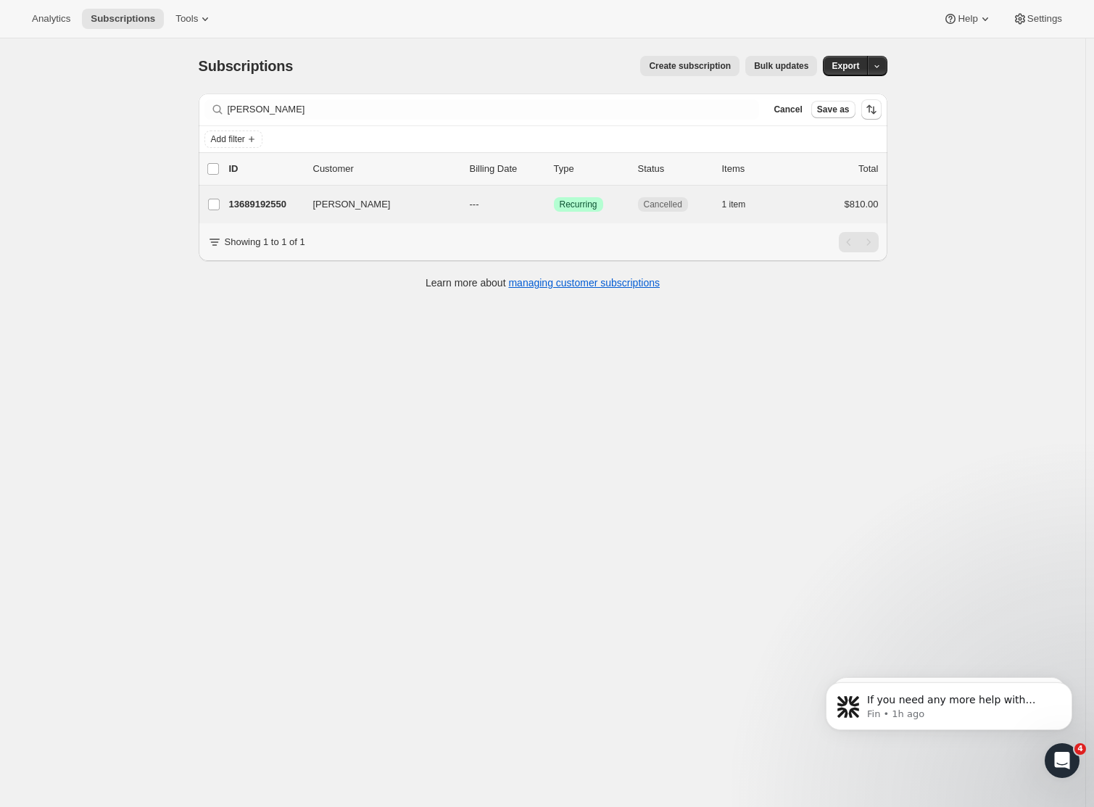
click at [347, 218] on div "[PERSON_NAME] 13689192550 [PERSON_NAME] --- Success Recurring Cancelled 1 item …" at bounding box center [543, 205] width 689 height 38
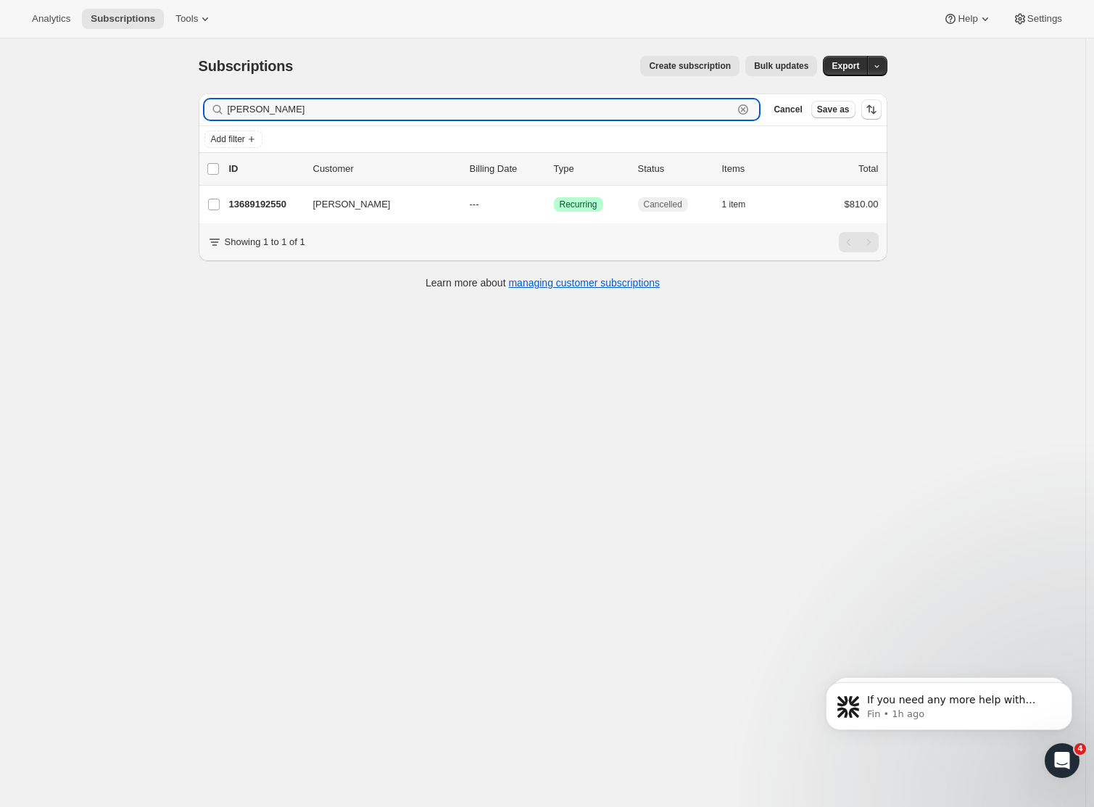
drag, startPoint x: 321, startPoint y: 112, endPoint x: 183, endPoint y: 102, distance: 138.2
click at [186, 102] on div "Subscriptions. This page is ready Subscriptions Create subscription Bulk update…" at bounding box center [543, 171] width 724 height 266
paste input "hris [PERSON_NAME]"
drag, startPoint x: 291, startPoint y: 106, endPoint x: 157, endPoint y: 106, distance: 133.4
click at [157, 106] on div "Subscriptions. This page is ready Subscriptions Create subscription Bulk update…" at bounding box center [543, 441] width 1086 height 807
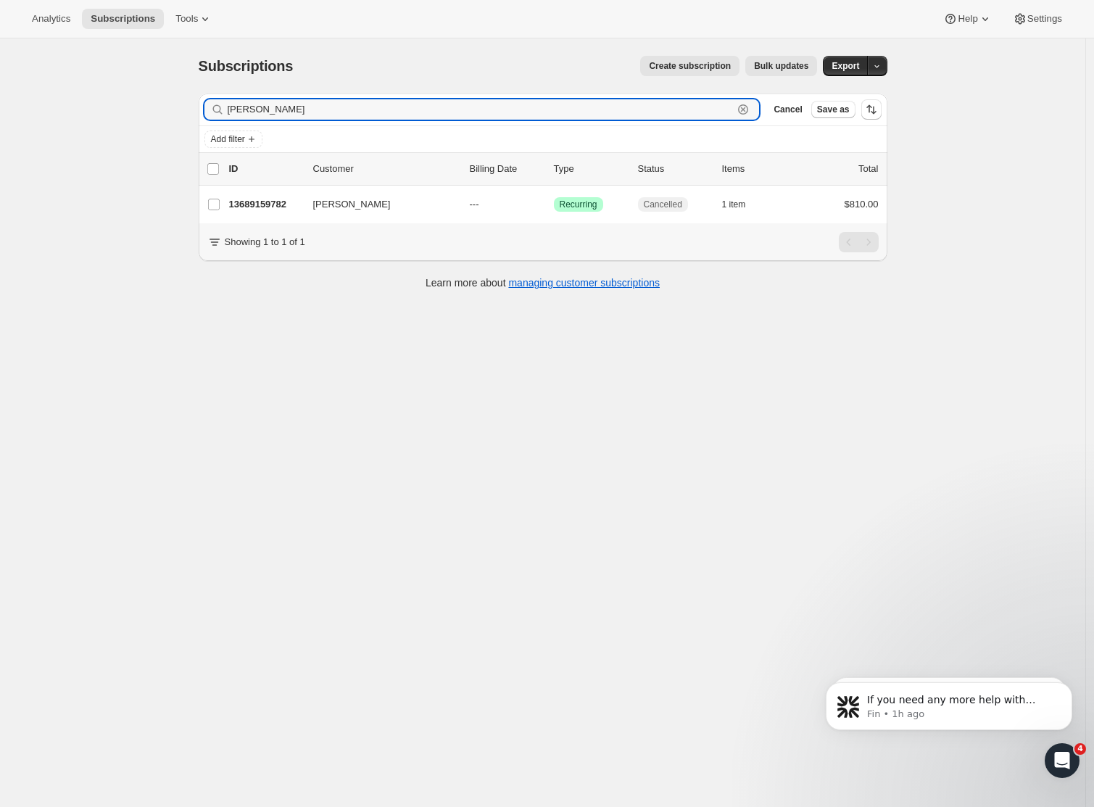
paste input "[PERSON_NAME]"
drag, startPoint x: 317, startPoint y: 107, endPoint x: 168, endPoint y: 112, distance: 148.8
click at [168, 112] on div "Subscriptions. This page is ready Subscriptions Create subscription Bulk update…" at bounding box center [543, 441] width 1086 height 807
paste input "[PERSON_NAME]"
click at [308, 104] on input "[PERSON_NAME]" at bounding box center [481, 109] width 506 height 20
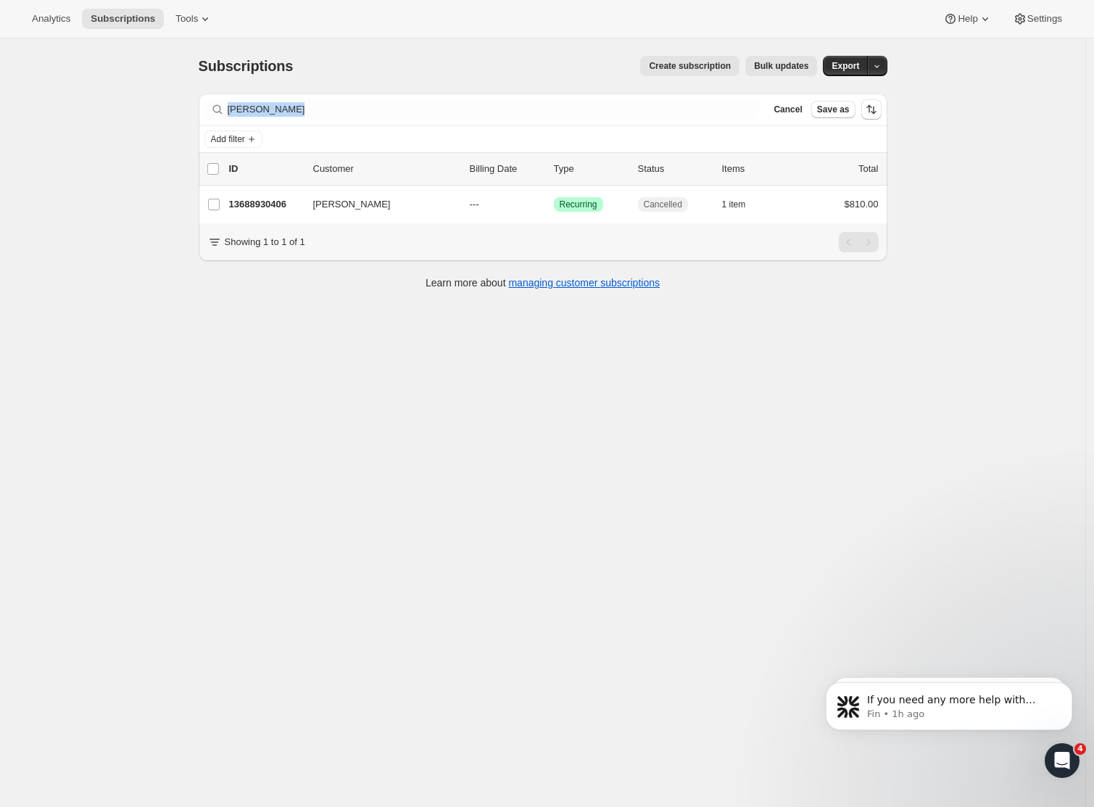
drag, startPoint x: 312, startPoint y: 120, endPoint x: 207, endPoint y: 105, distance: 106.3
click at [207, 105] on div "Filter subscribers [PERSON_NAME] Clear Cancel Save as" at bounding box center [543, 110] width 689 height 32
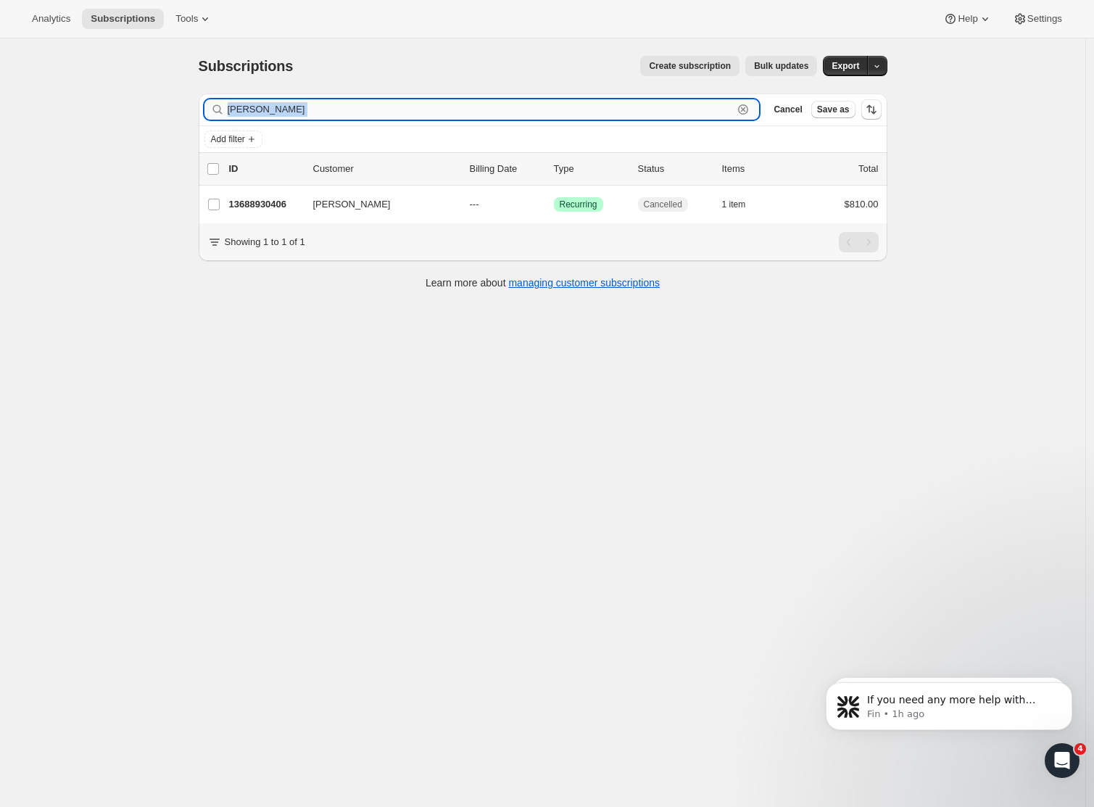
click at [295, 108] on input "[PERSON_NAME]" at bounding box center [481, 109] width 506 height 20
drag, startPoint x: 300, startPoint y: 108, endPoint x: 173, endPoint y: 96, distance: 127.5
click at [174, 96] on div "Subscriptions. This page is ready Subscriptions Create subscription Bulk update…" at bounding box center [543, 441] width 1086 height 807
paste input "[PERSON_NAME]"
drag, startPoint x: 316, startPoint y: 115, endPoint x: 148, endPoint y: 87, distance: 170.5
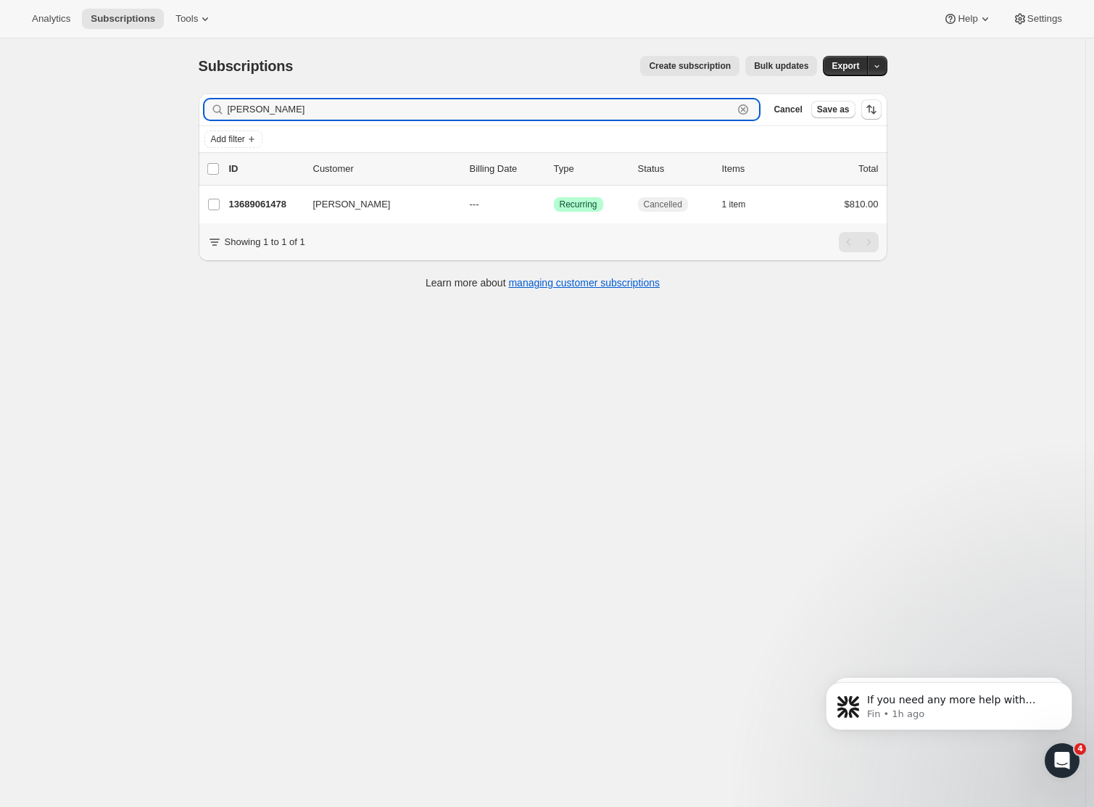
click at [160, 96] on div "Subscriptions. This page is ready Subscriptions Create subscription Bulk update…" at bounding box center [543, 441] width 1086 height 807
paste input "[PERSON_NAME]"
drag, startPoint x: 300, startPoint y: 113, endPoint x: 137, endPoint y: 102, distance: 163.5
click at [137, 102] on div "Subscriptions. This page is ready Subscriptions Create subscription Bulk update…" at bounding box center [543, 441] width 1086 height 807
paste input "[PERSON_NAME]"
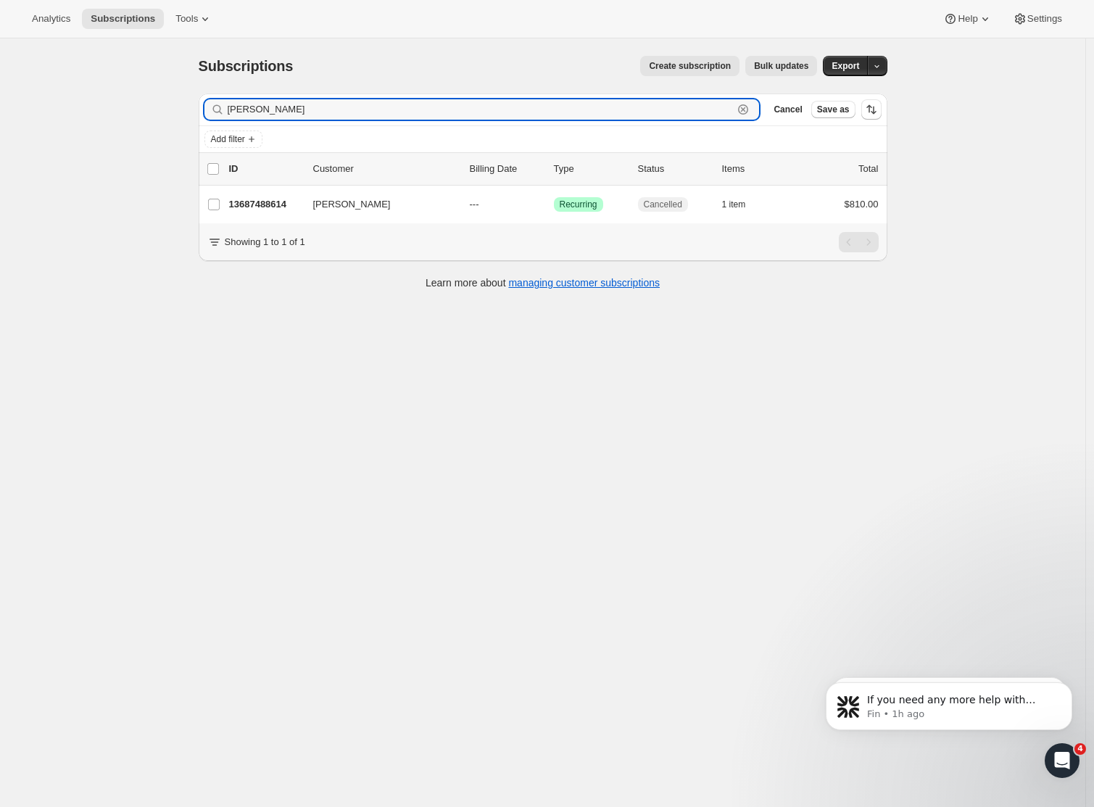
drag, startPoint x: 328, startPoint y: 104, endPoint x: 153, endPoint y: 102, distance: 174.8
click at [153, 102] on div "Subscriptions. This page is ready Subscriptions Create subscription Bulk update…" at bounding box center [543, 441] width 1086 height 807
type input "v"
paste input "[PERSON_NAME]"
drag, startPoint x: 352, startPoint y: 111, endPoint x: 183, endPoint y: 119, distance: 169.2
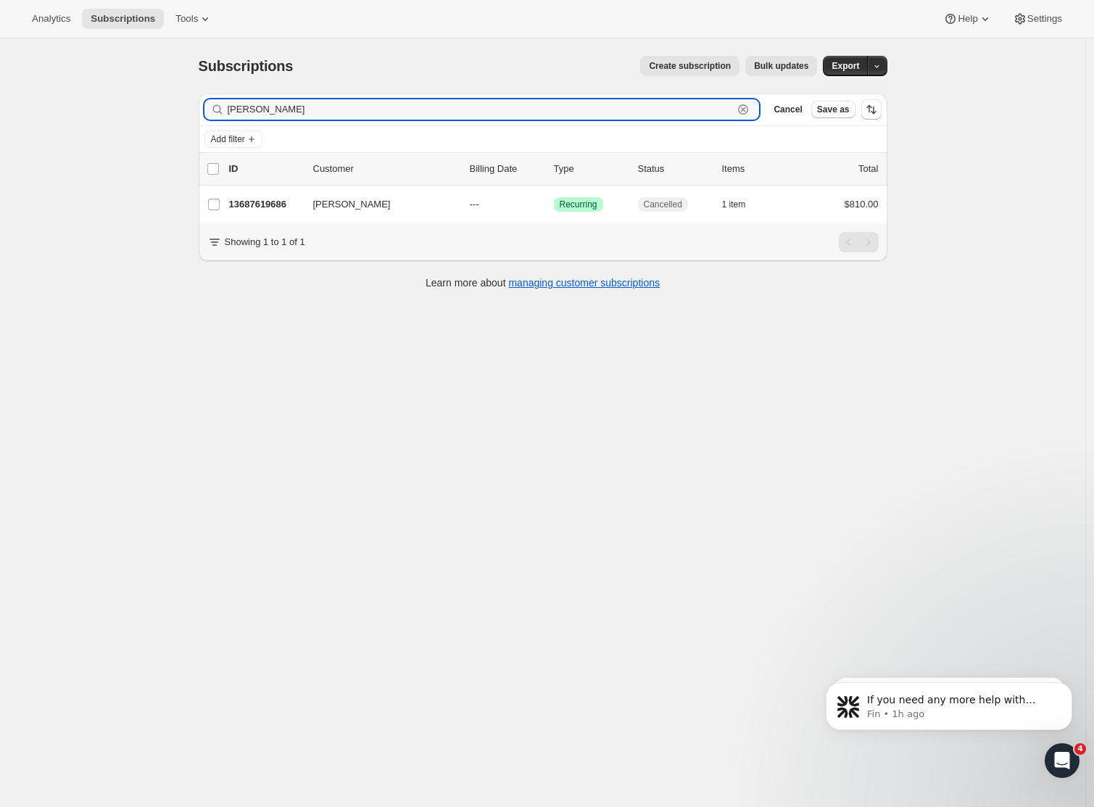
click at [183, 119] on div "Subscriptions. This page is ready Subscriptions Create subscription Bulk update…" at bounding box center [543, 441] width 1086 height 807
drag, startPoint x: 318, startPoint y: 112, endPoint x: 176, endPoint y: 107, distance: 143.0
click at [176, 107] on div "Subscriptions. This page is ready Subscriptions Create subscription Bulk update…" at bounding box center [543, 441] width 1086 height 807
paste input "[PERSON_NAME]"
drag, startPoint x: 302, startPoint y: 113, endPoint x: 154, endPoint y: 108, distance: 147.3
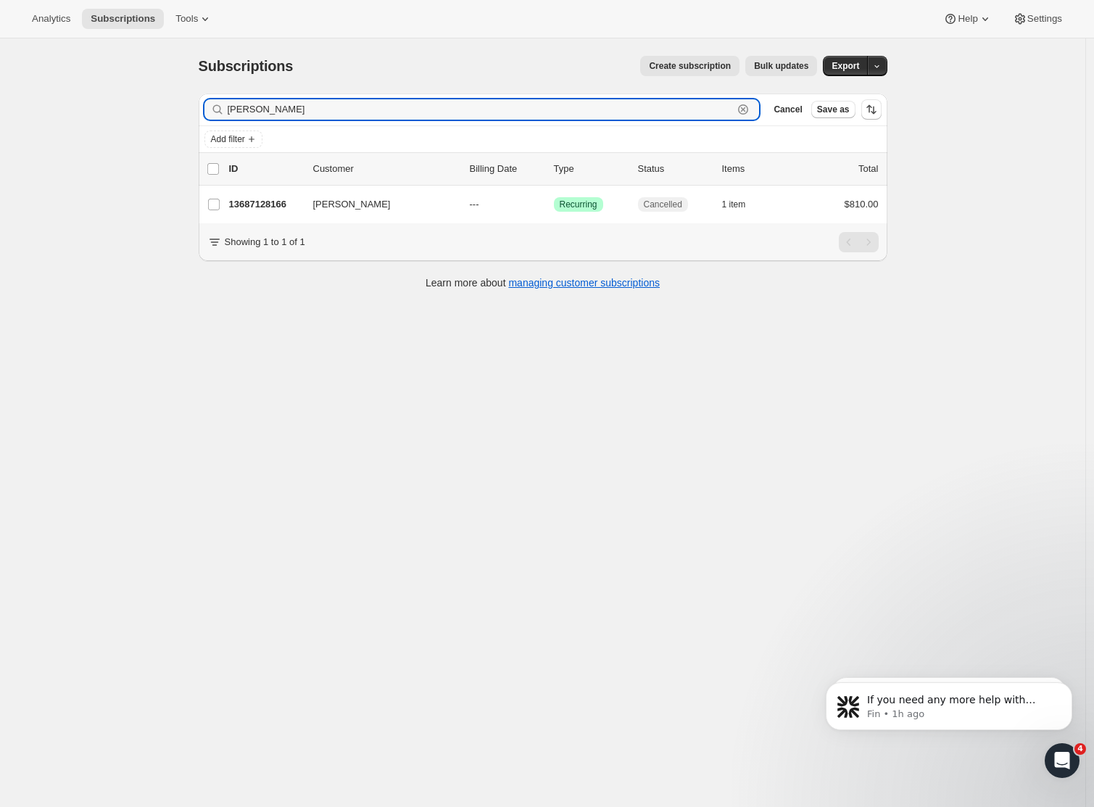
click at [157, 108] on div "Subscriptions. This page is ready Subscriptions Create subscription Bulk update…" at bounding box center [543, 441] width 1086 height 807
paste input "[PERSON_NAME]"
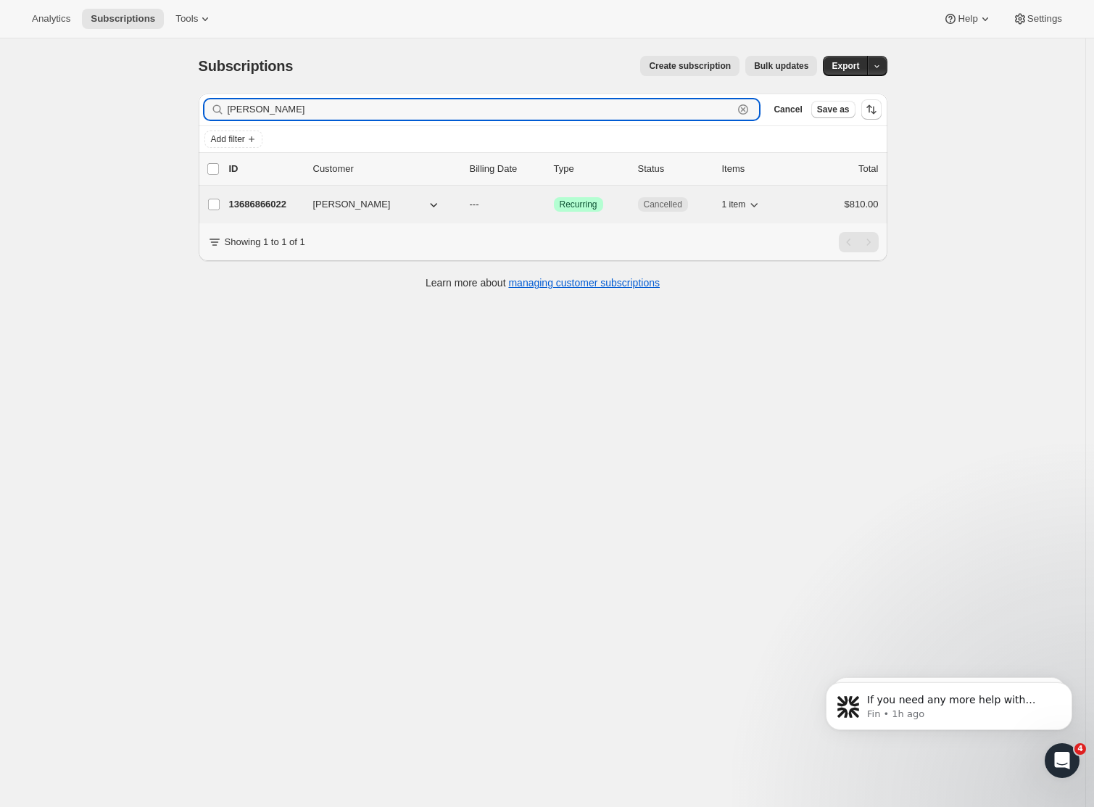
type input "[PERSON_NAME]"
click at [266, 207] on p "13686866022" at bounding box center [265, 204] width 73 height 15
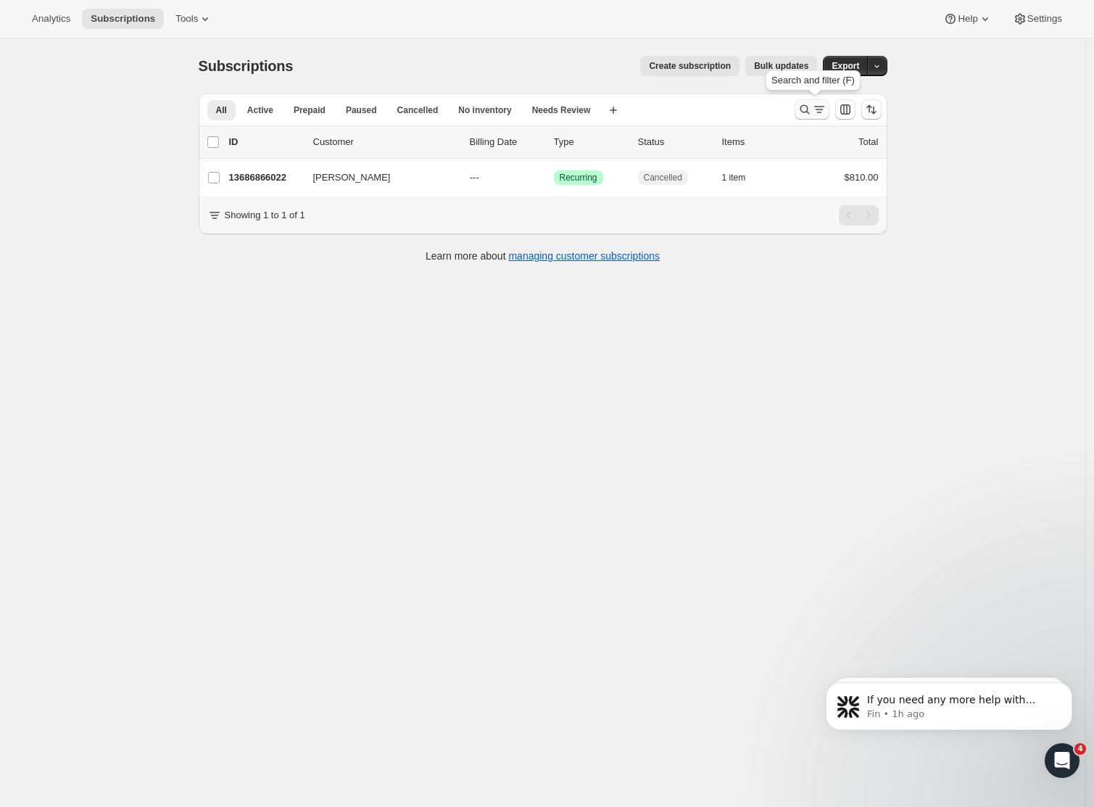
click at [821, 108] on icon "Search and filter results" at bounding box center [819, 109] width 15 height 15
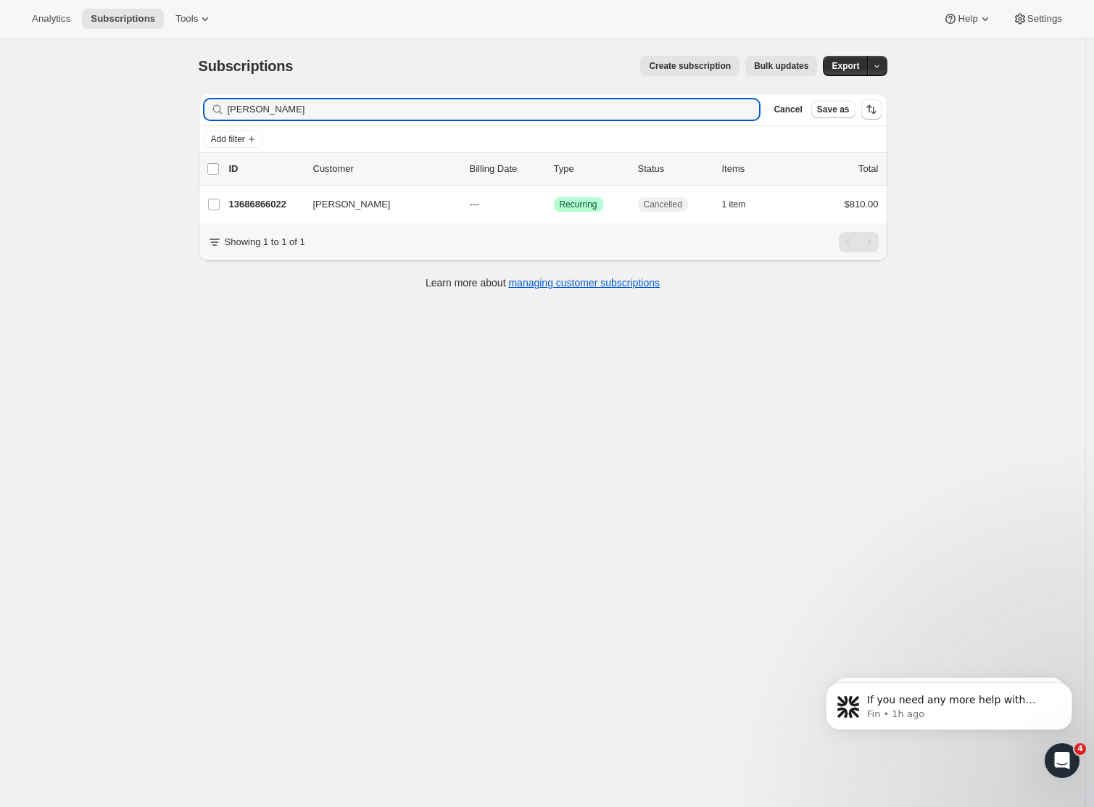
drag, startPoint x: 310, startPoint y: 109, endPoint x: 139, endPoint y: 107, distance: 171.2
click at [140, 106] on div "Subscriptions. This page is ready Subscriptions Create subscription Bulk update…" at bounding box center [543, 441] width 1086 height 807
drag, startPoint x: 297, startPoint y: 117, endPoint x: 185, endPoint y: 114, distance: 112.5
click at [186, 114] on div "Subscriptions. This page is ready Subscriptions Create subscription Bulk update…" at bounding box center [543, 171] width 724 height 266
paste input "[PERSON_NAME]"
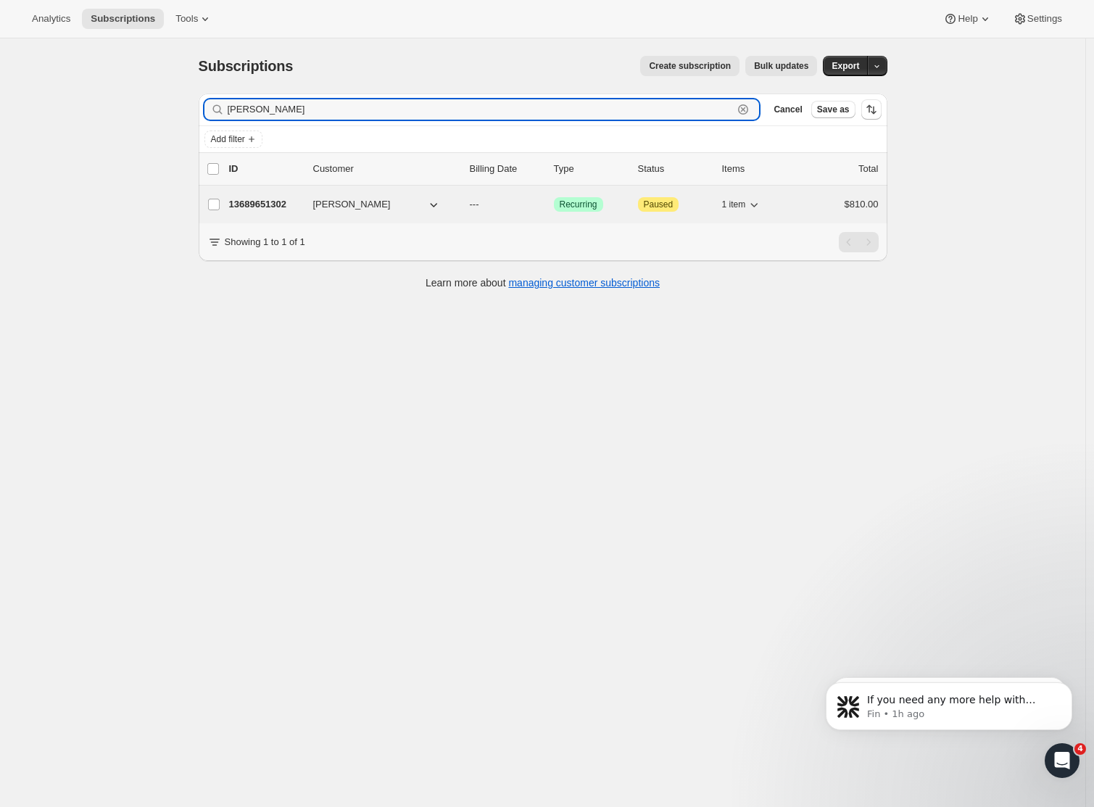
type input "[PERSON_NAME]"
click at [339, 206] on span "[PERSON_NAME]" at bounding box center [352, 204] width 78 height 15
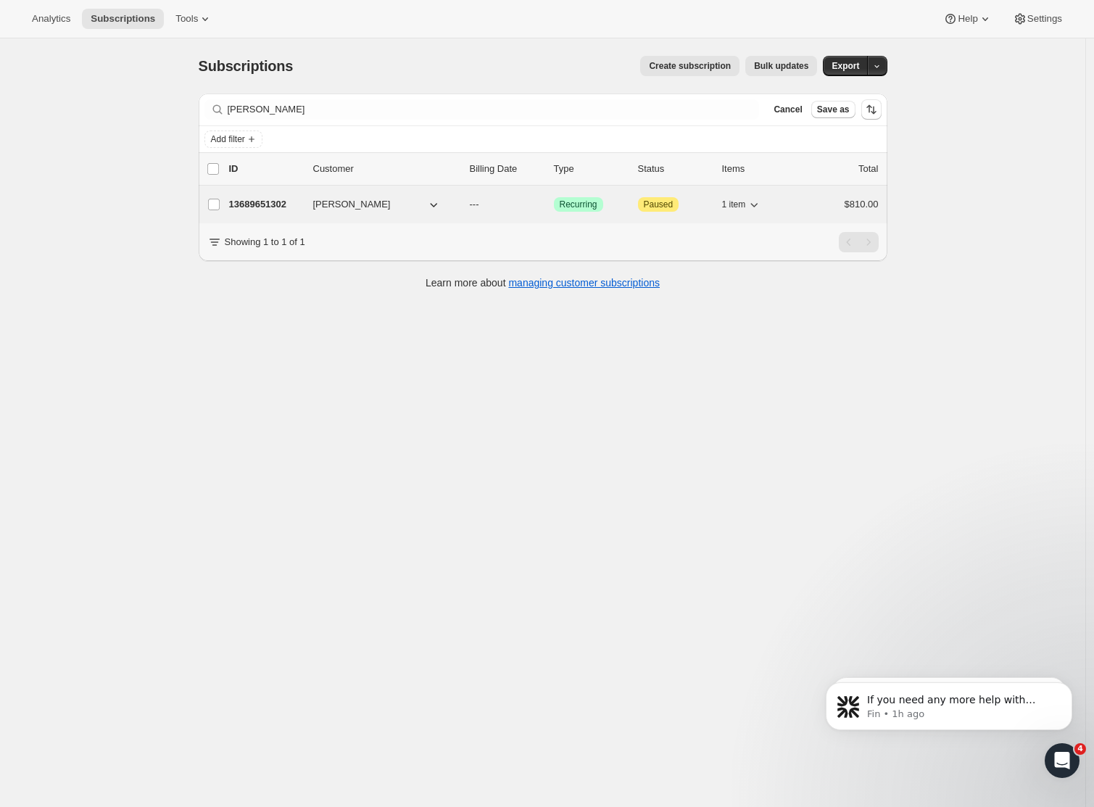
click at [268, 201] on p "13689651302" at bounding box center [265, 204] width 73 height 15
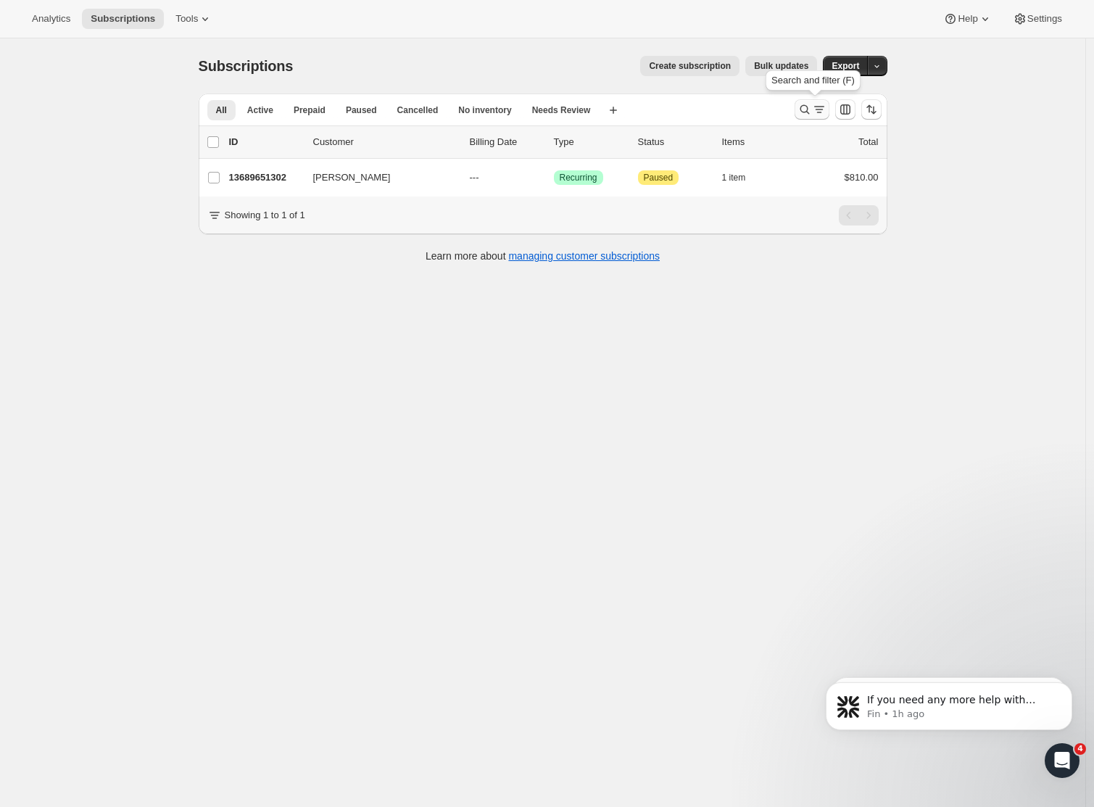
click at [811, 109] on icon "Search and filter results" at bounding box center [805, 109] width 15 height 15
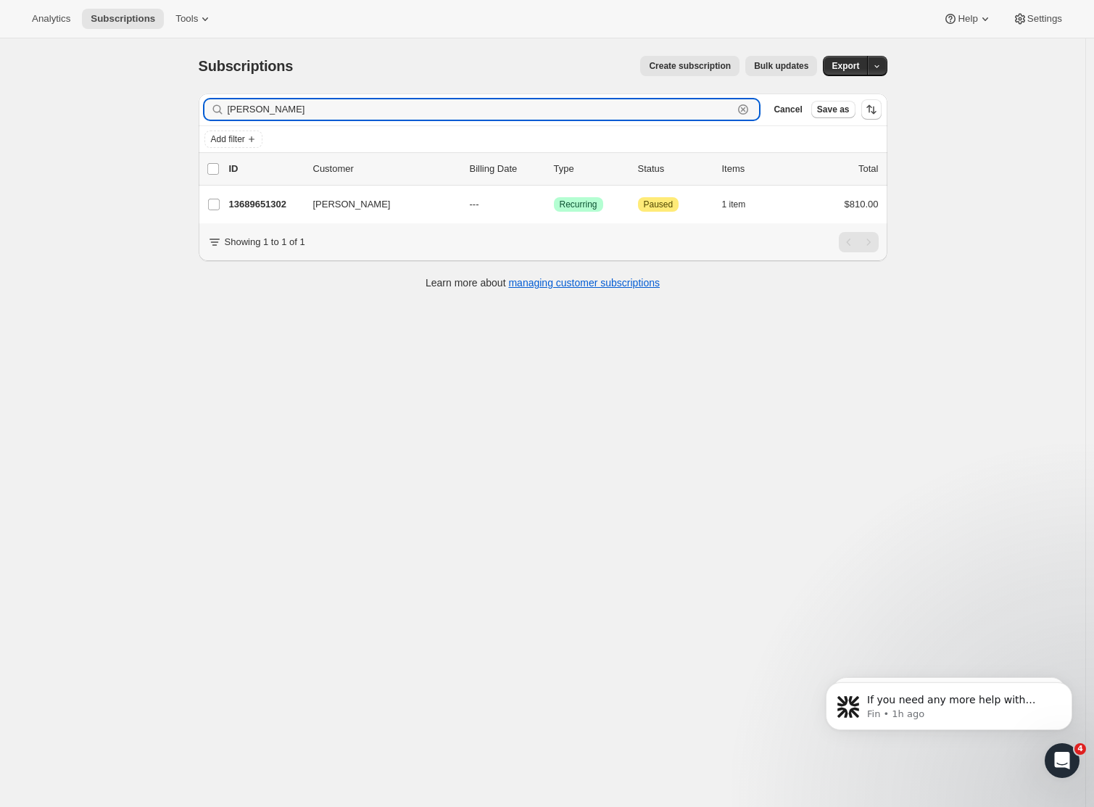
drag, startPoint x: 329, startPoint y: 115, endPoint x: 165, endPoint y: 115, distance: 163.2
click at [165, 115] on div "Subscriptions. This page is ready Subscriptions Create subscription Bulk update…" at bounding box center [543, 441] width 1086 height 807
paste input "[PERSON_NAME]"
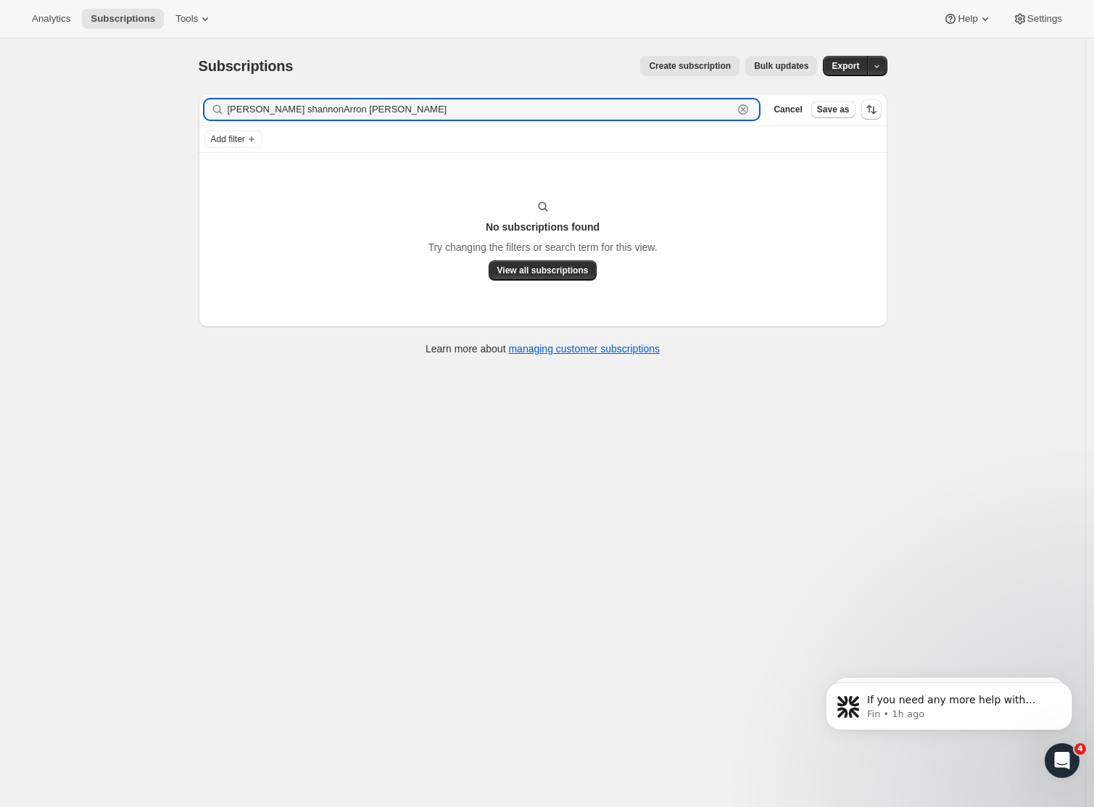
drag, startPoint x: 416, startPoint y: 108, endPoint x: 149, endPoint y: 102, distance: 267.7
click at [149, 102] on div "Subscriptions. This page is ready Subscriptions Create subscription Bulk update…" at bounding box center [543, 441] width 1086 height 807
paste input "text"
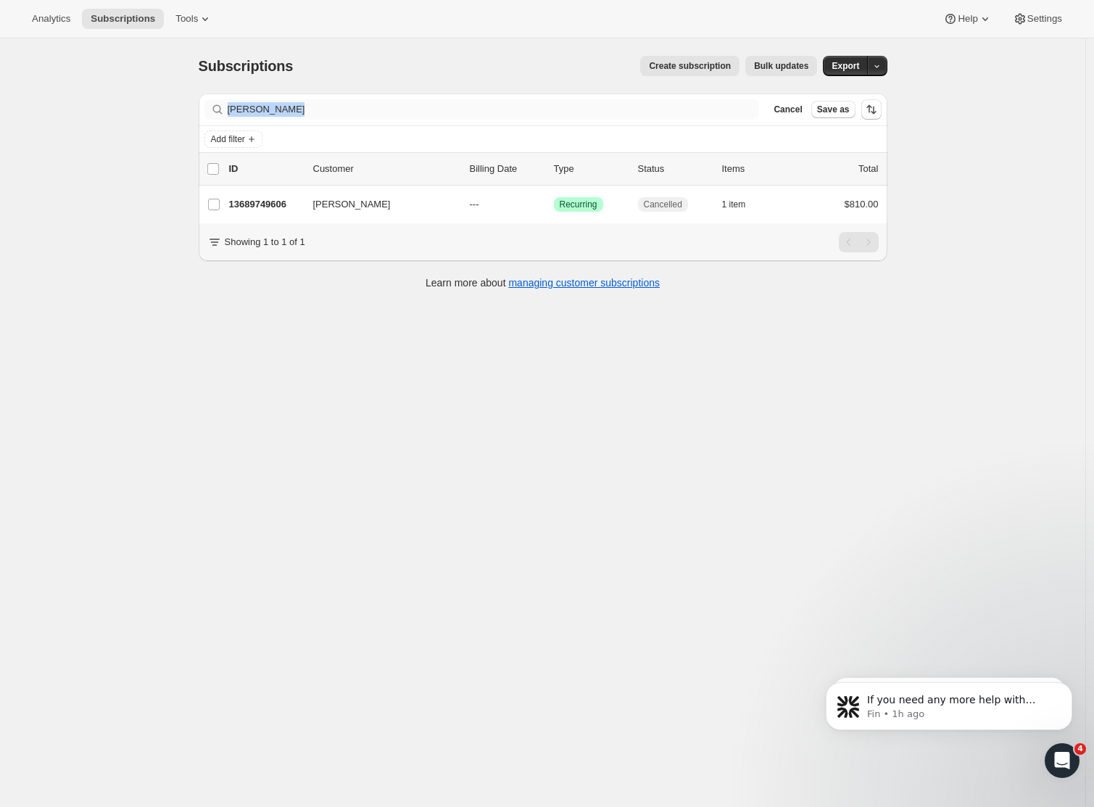
drag, startPoint x: 350, startPoint y: 101, endPoint x: 244, endPoint y: 112, distance: 106.5
click at [191, 116] on div "Filter subscribers [PERSON_NAME] Clear Cancel Save as Add filter 0 selected Upd…" at bounding box center [537, 193] width 701 height 223
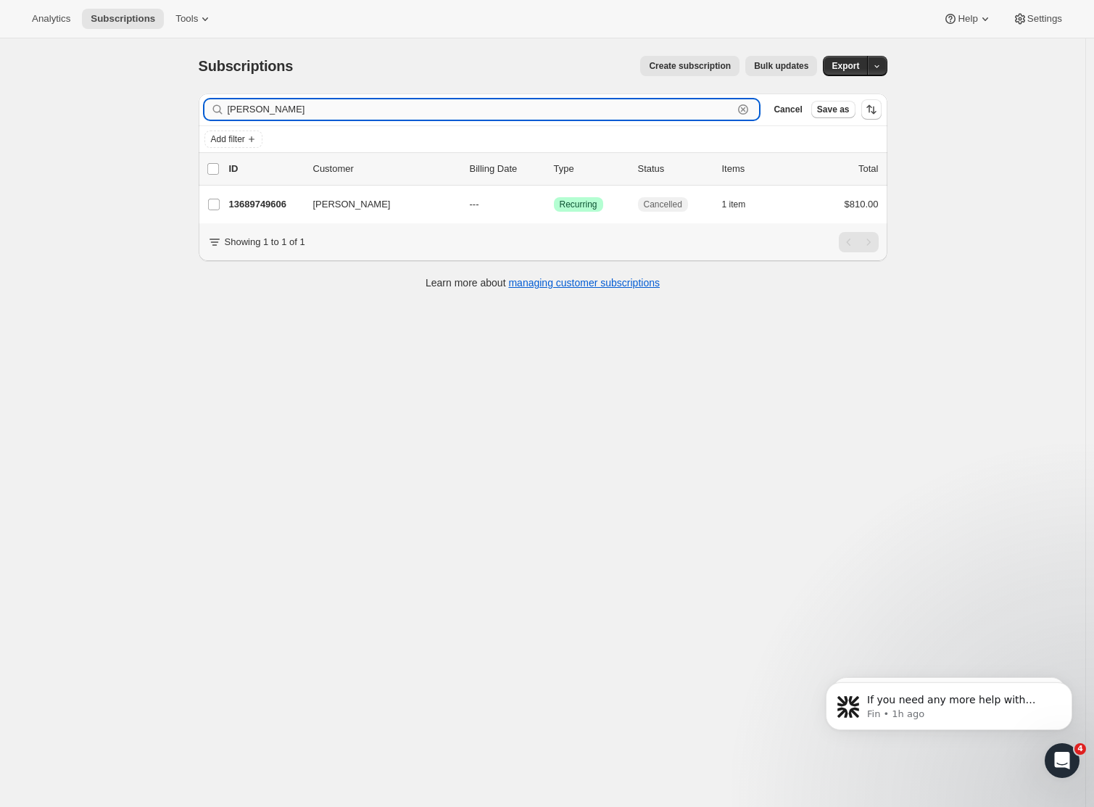
click at [298, 110] on input "[PERSON_NAME]" at bounding box center [481, 109] width 506 height 20
drag, startPoint x: 254, startPoint y: 110, endPoint x: 149, endPoint y: 99, distance: 105.0
click at [150, 99] on div "Subscriptions. This page is ready Subscriptions Create subscription Bulk update…" at bounding box center [543, 441] width 1086 height 807
paste input "[PERSON_NAME]"
drag, startPoint x: 294, startPoint y: 104, endPoint x: 163, endPoint y: 96, distance: 131.5
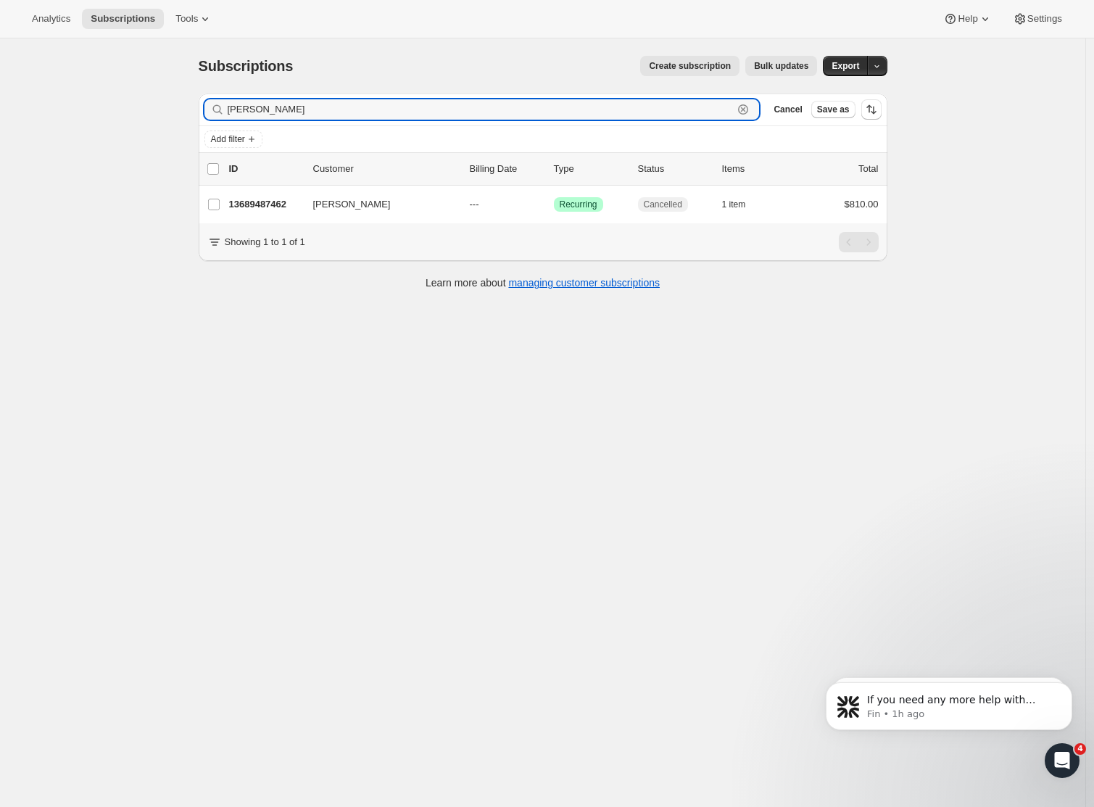
click at [163, 96] on div "Subscriptions. This page is ready Subscriptions Create subscription Bulk update…" at bounding box center [543, 441] width 1086 height 807
paste input "[PERSON_NAME]"
click at [320, 107] on input "[PERSON_NAME]" at bounding box center [481, 109] width 506 height 20
drag, startPoint x: 300, startPoint y: 104, endPoint x: 158, endPoint y: 91, distance: 142.7
click at [162, 95] on div "Subscriptions. This page is ready Subscriptions Create subscription Bulk update…" at bounding box center [543, 441] width 1086 height 807
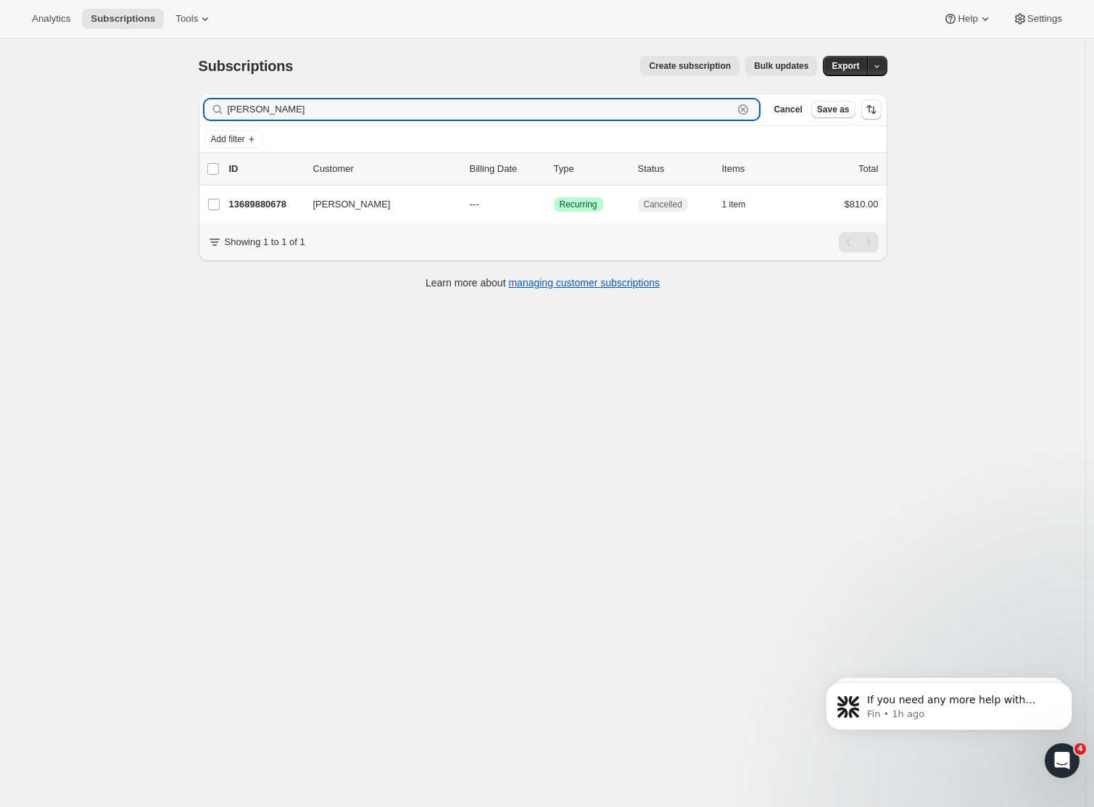
paste input "[PERSON_NAME]"
type input "[PERSON_NAME]"
